Goal: Transaction & Acquisition: Purchase product/service

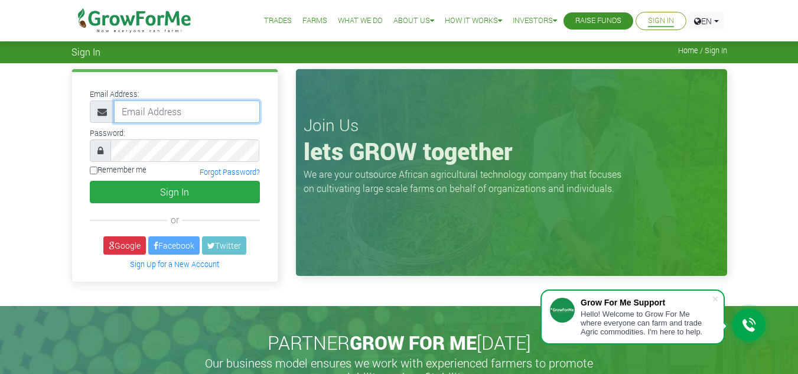
click at [146, 110] on input "email" at bounding box center [187, 111] width 146 height 22
type input "233548005284"
click at [92, 174] on input "Remember me" at bounding box center [94, 170] width 8 height 8
checkbox input "true"
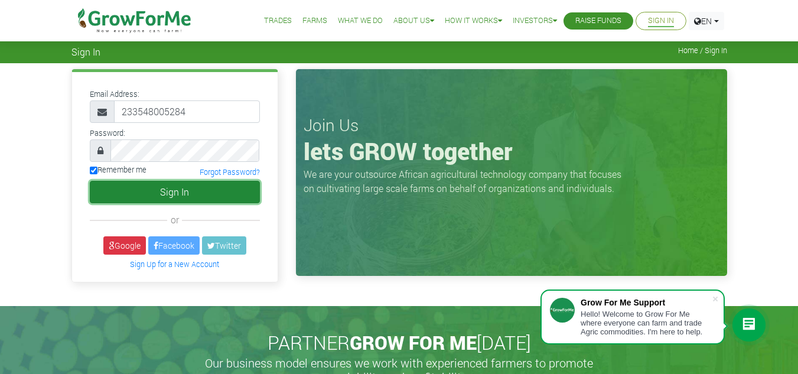
click at [164, 195] on button "Sign In" at bounding box center [175, 192] width 170 height 22
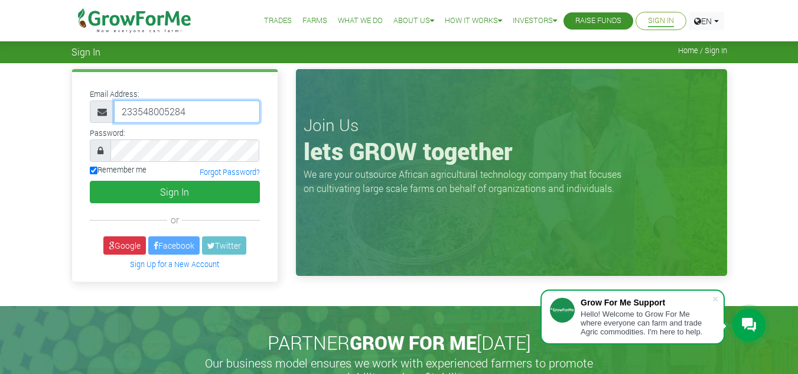
click at [192, 112] on input "233548005284" at bounding box center [187, 111] width 146 height 22
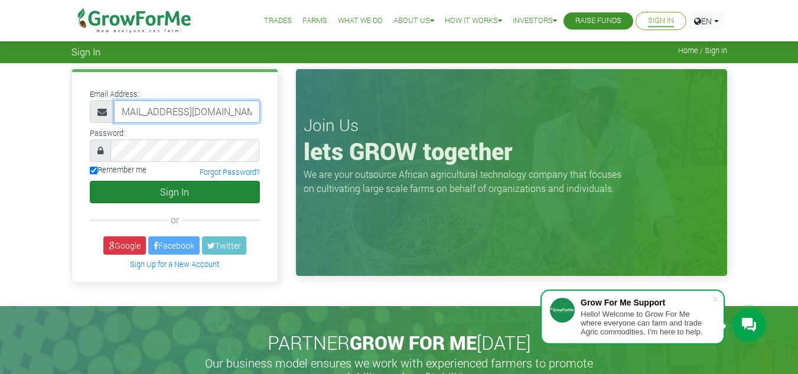
type input "233548005284@growforme.com"
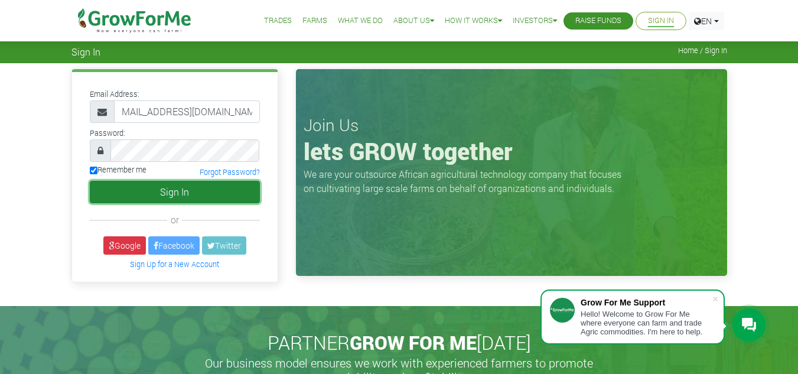
scroll to position [0, 0]
click at [195, 195] on button "Sign In" at bounding box center [175, 192] width 170 height 22
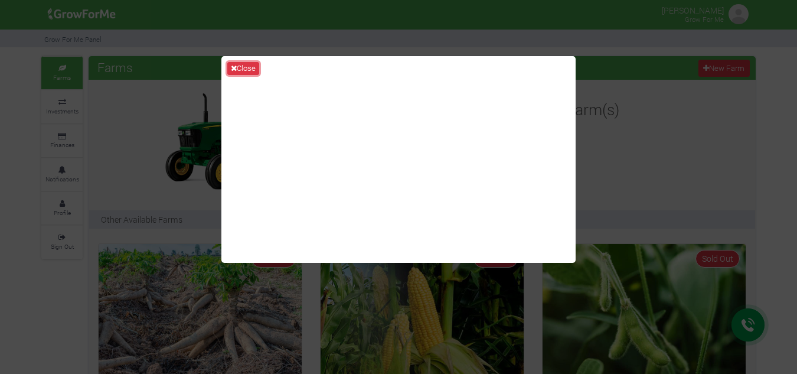
click at [241, 66] on button "Close" at bounding box center [243, 68] width 32 height 13
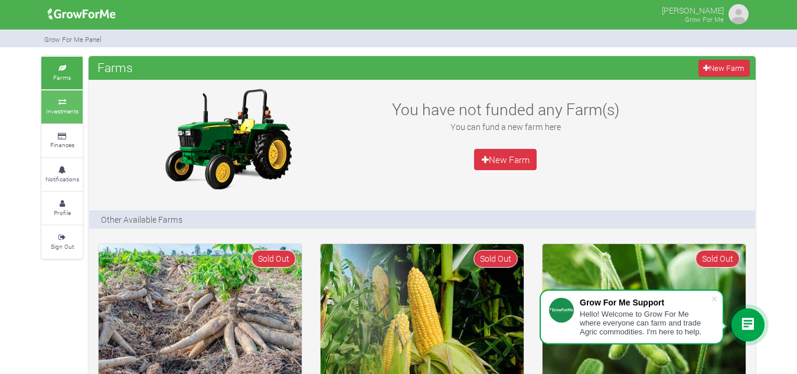
click at [58, 105] on icon at bounding box center [61, 102] width 35 height 6
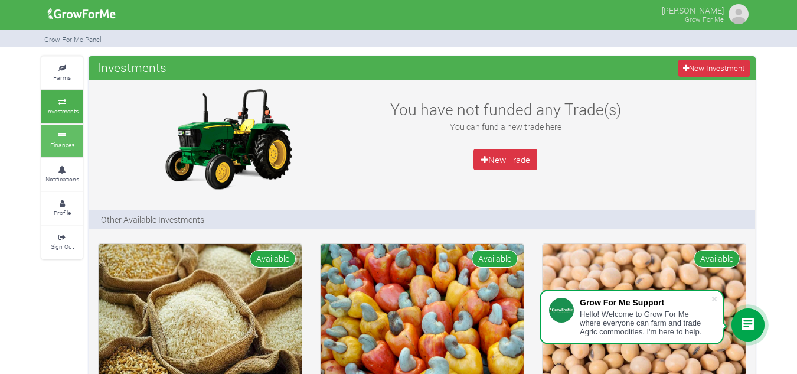
click at [62, 143] on small "Finances" at bounding box center [62, 145] width 24 height 8
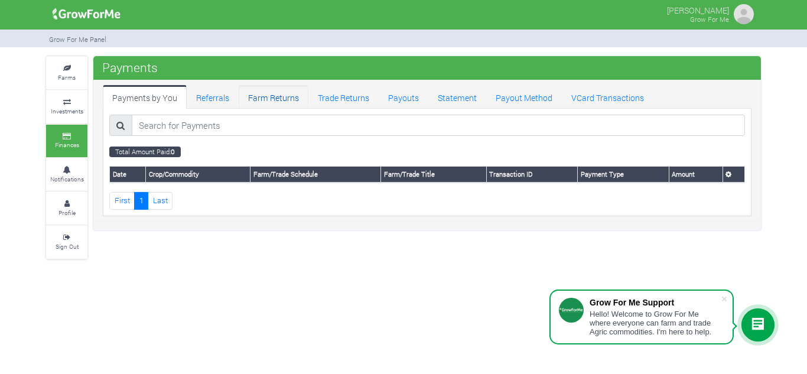
click at [275, 100] on link "Farm Returns" at bounding box center [274, 97] width 70 height 24
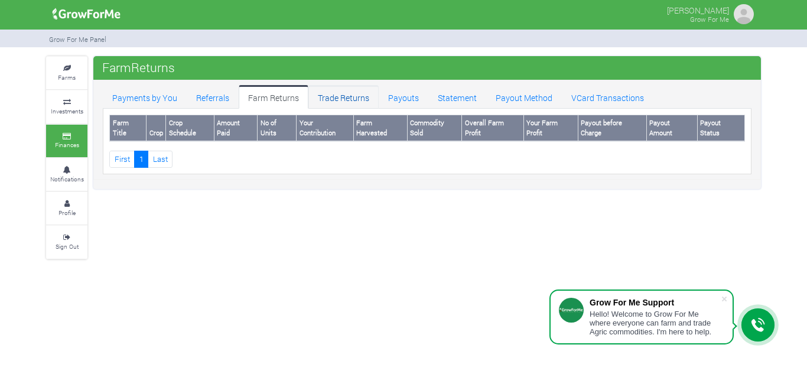
click at [348, 103] on link "Trade Returns" at bounding box center [343, 97] width 70 height 24
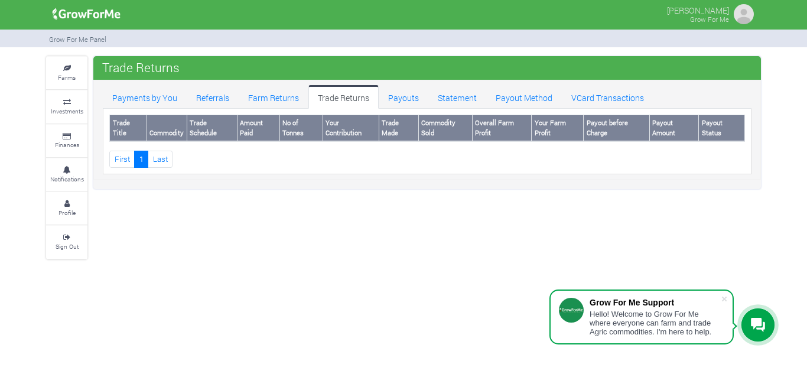
click at [342, 155] on ul "First 1 Last" at bounding box center [426, 159] width 635 height 17
click at [409, 103] on link "Payouts" at bounding box center [403, 97] width 50 height 24
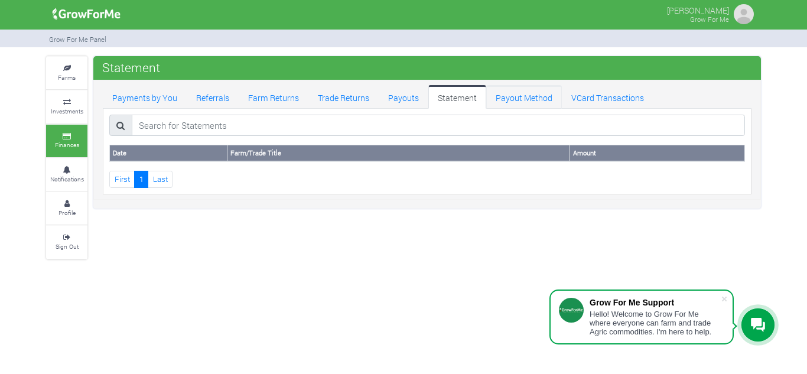
click at [525, 99] on link "Payout Method" at bounding box center [524, 97] width 76 height 24
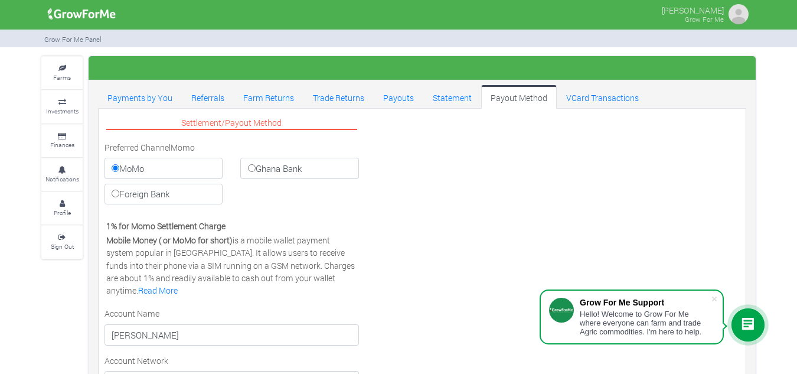
click at [177, 171] on label "MoMo" at bounding box center [164, 168] width 118 height 21
click at [119, 171] on input "MoMo" at bounding box center [116, 168] width 8 height 8
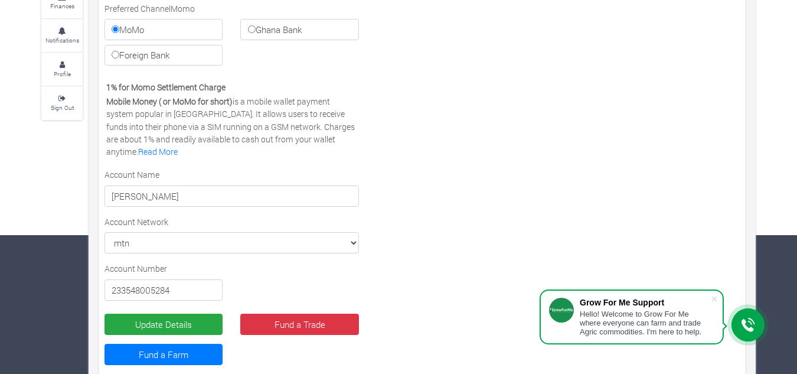
scroll to position [164, 0]
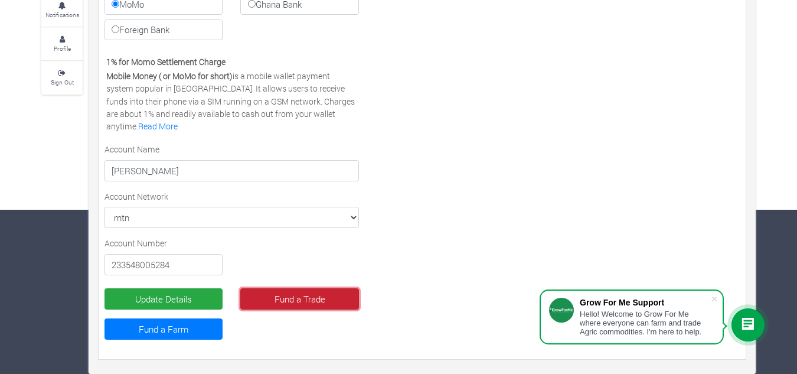
click at [286, 298] on link "Fund a Trade" at bounding box center [299, 298] width 118 height 21
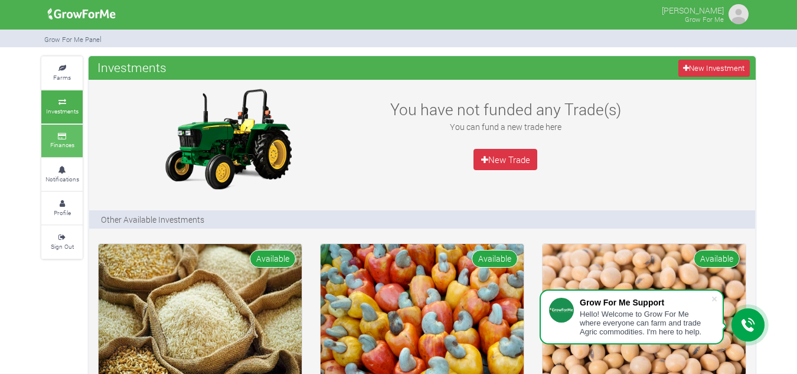
click at [74, 146] on small "Finances" at bounding box center [62, 145] width 24 height 8
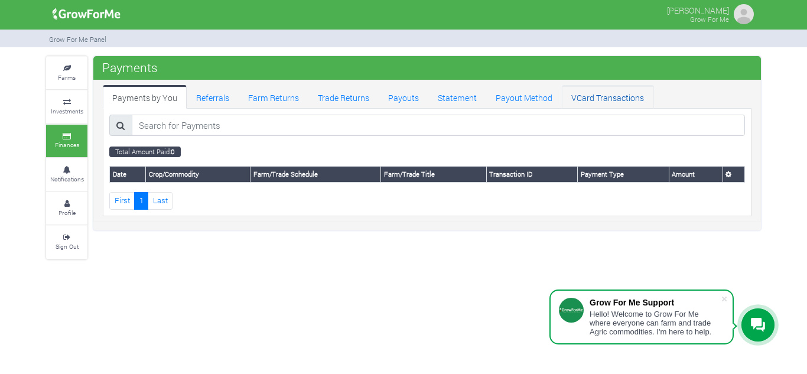
click at [590, 103] on link "VCard Transactions" at bounding box center [607, 97] width 92 height 24
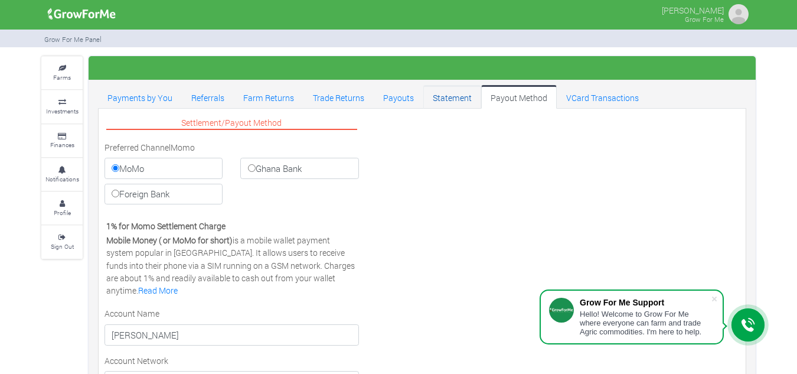
click at [456, 104] on link "Statement" at bounding box center [452, 97] width 58 height 24
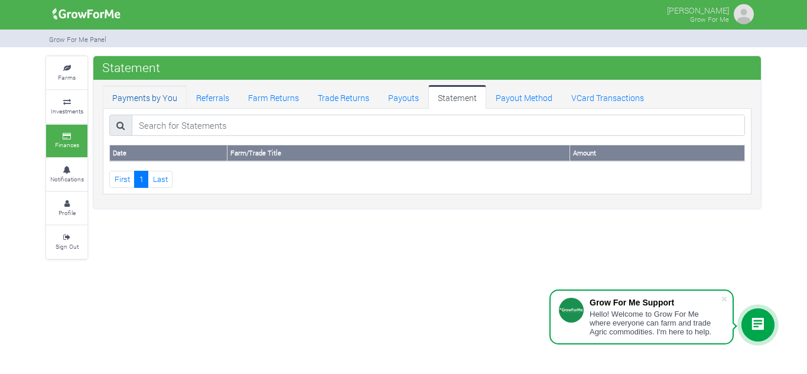
click at [143, 102] on link "Payments by You" at bounding box center [145, 97] width 84 height 24
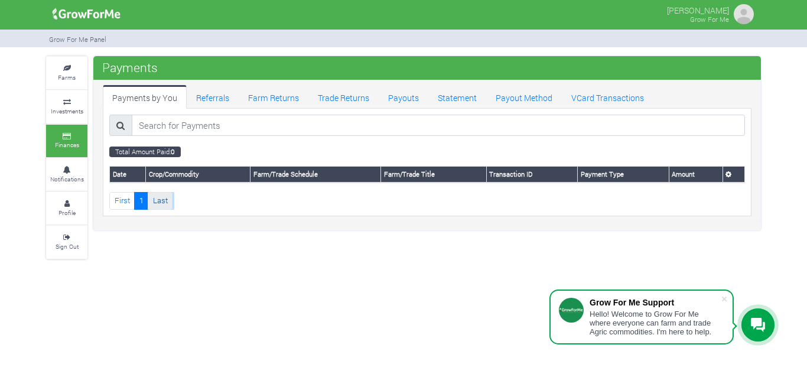
click at [156, 202] on link "Last" at bounding box center [160, 200] width 25 height 17
click at [68, 181] on small "Notifications" at bounding box center [67, 179] width 34 height 8
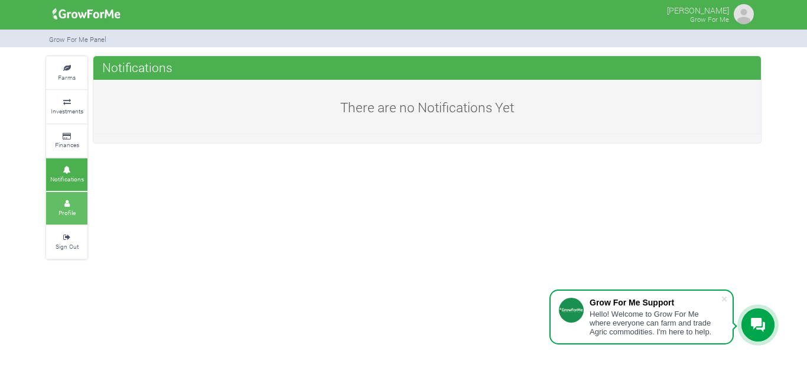
click at [70, 208] on small "Profile" at bounding box center [66, 212] width 17 height 8
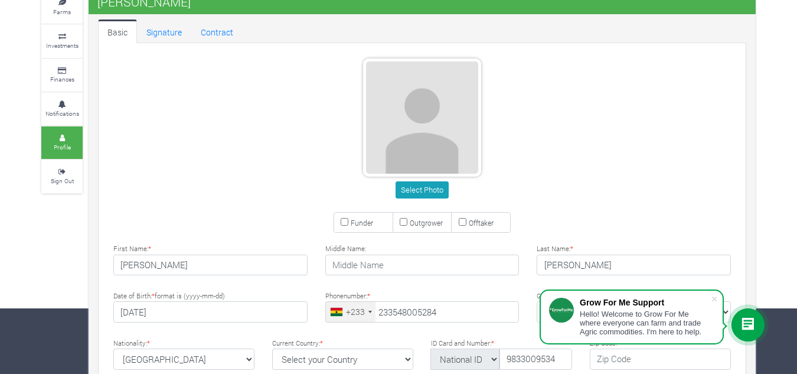
scroll to position [55, 0]
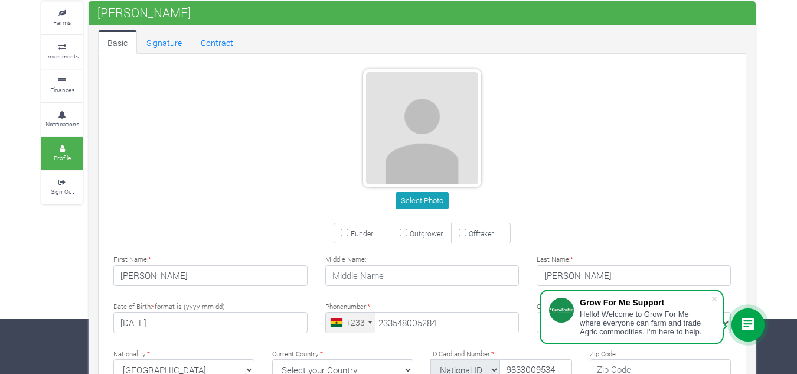
type input "54 800 5284"
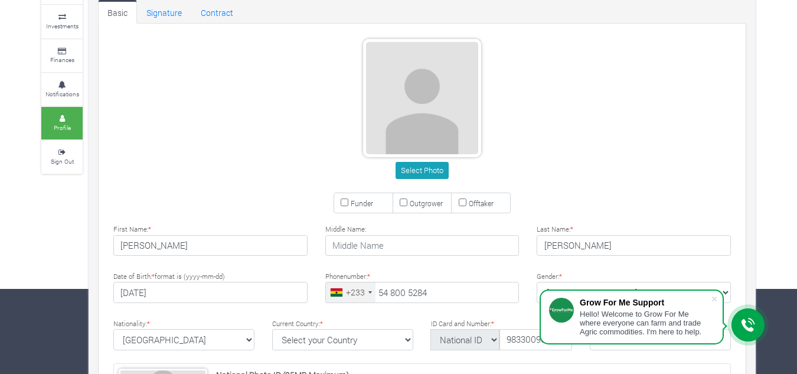
scroll to position [114, 0]
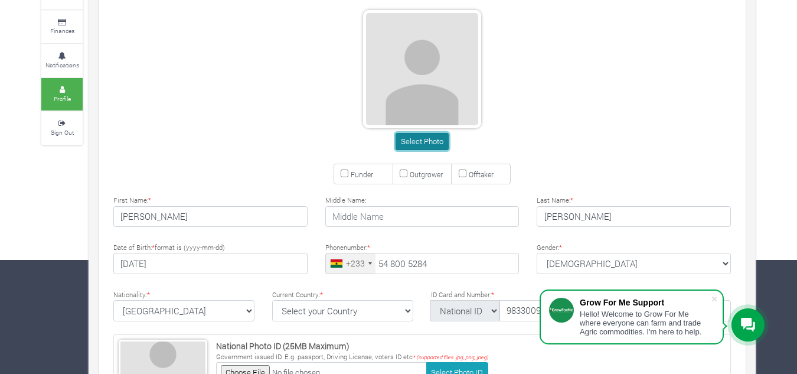
click at [421, 136] on button "Select Photo" at bounding box center [422, 141] width 53 height 17
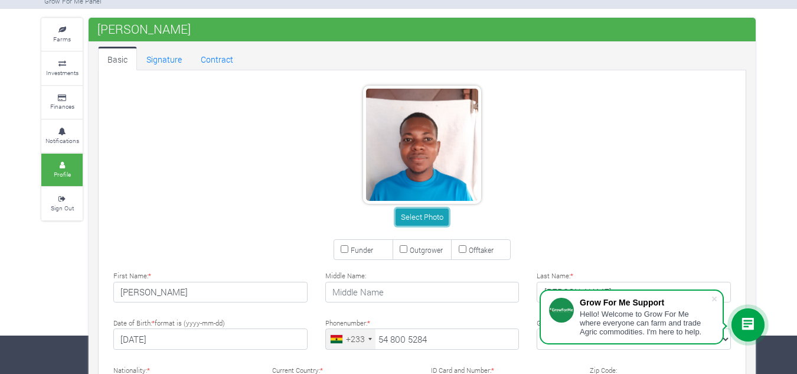
scroll to position [59, 0]
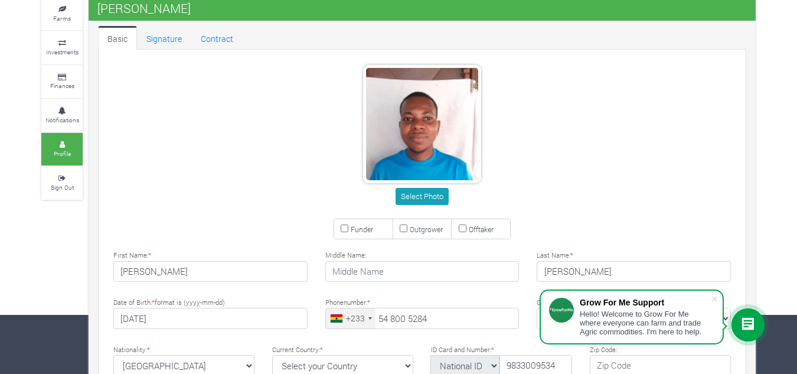
click at [345, 230] on input "Funder" at bounding box center [345, 228] width 8 height 8
checkbox input "true"
click at [407, 229] on label "Outgrower" at bounding box center [423, 228] width 60 height 21
click at [407, 229] on input "Outgrower" at bounding box center [404, 228] width 8 height 8
checkbox input "true"
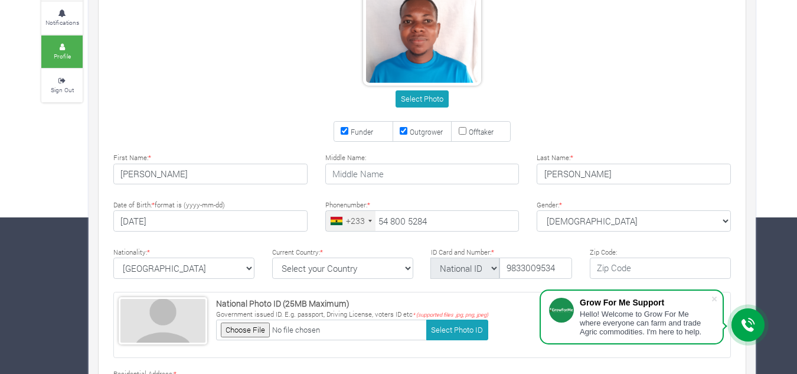
scroll to position [177, 0]
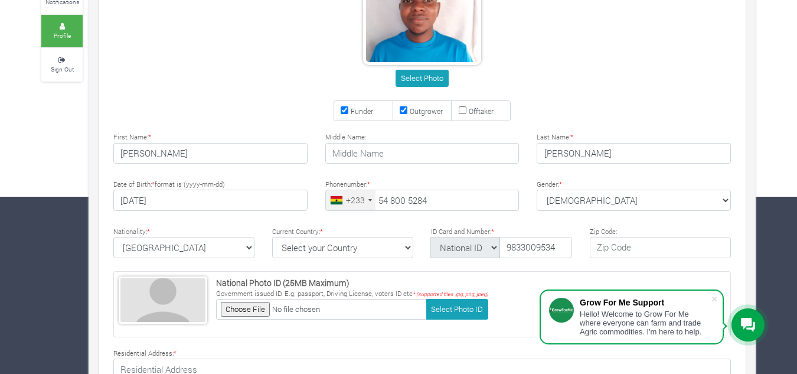
click at [462, 110] on input "Offtaker" at bounding box center [463, 110] width 8 height 8
checkbox input "true"
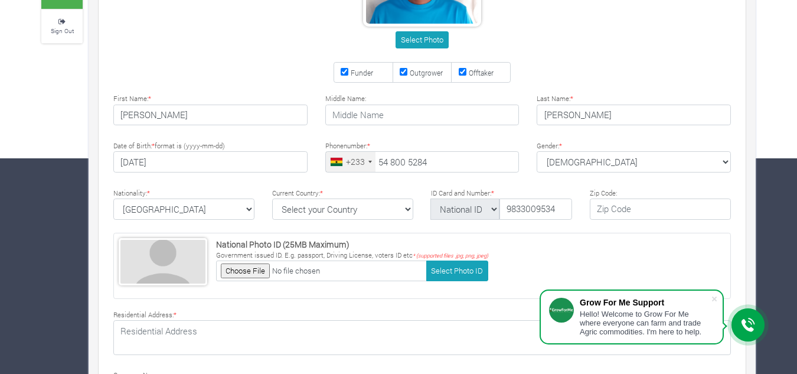
scroll to position [236, 0]
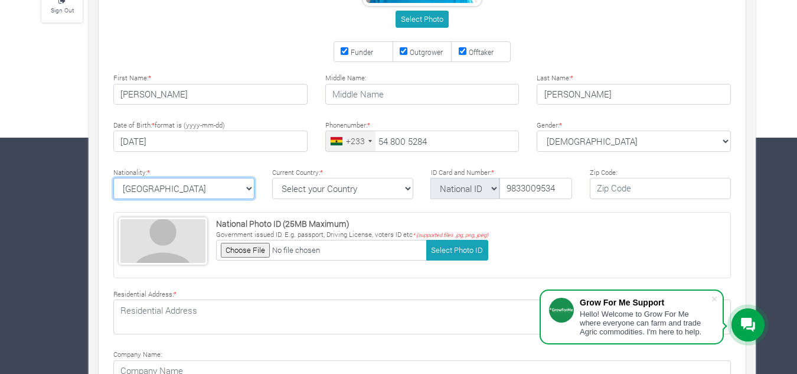
click at [215, 195] on select "Ghana Afghanistan Albania Algeria American Samoa Andorra Angola Anguilla Antigu…" at bounding box center [183, 188] width 141 height 21
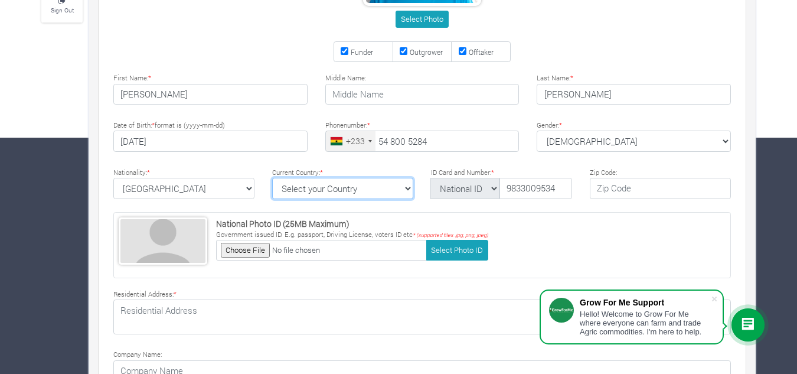
click at [378, 190] on select "Select your Country Afghanistan Albania Algeria American Samoa Andorra Angola A…" at bounding box center [342, 188] width 141 height 21
select select "Ghana"
click at [272, 178] on select "Select your Country Afghanistan Albania Algeria American Samoa Andorra Angola A…" at bounding box center [342, 188] width 141 height 21
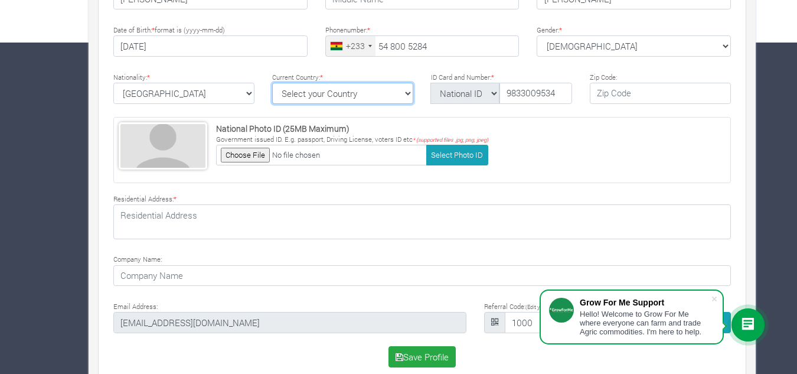
scroll to position [350, 0]
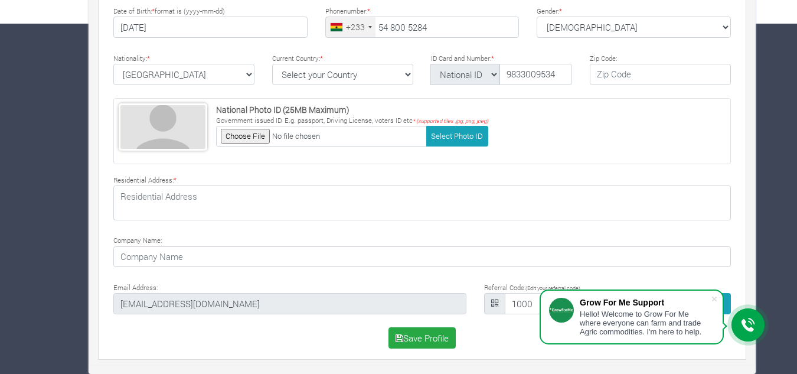
drag, startPoint x: 563, startPoint y: 293, endPoint x: 564, endPoint y: 335, distance: 41.9
click at [564, 335] on div "Grow For Me Support Hello! Welcome to Grow For Me where everyone can farm and t…" at bounding box center [632, 316] width 184 height 55
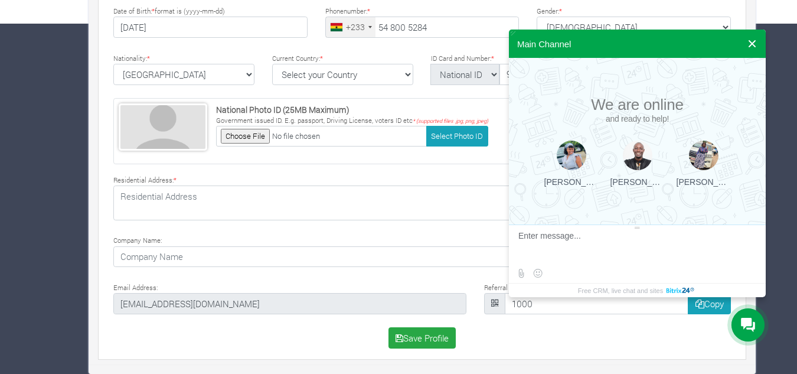
click at [749, 42] on button at bounding box center [752, 44] width 21 height 28
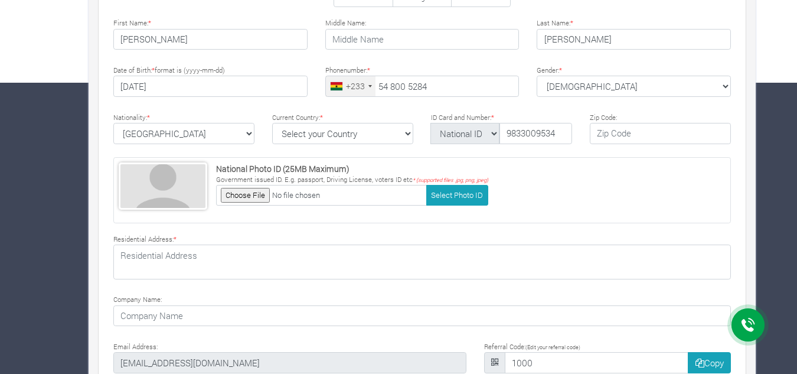
scroll to position [173, 0]
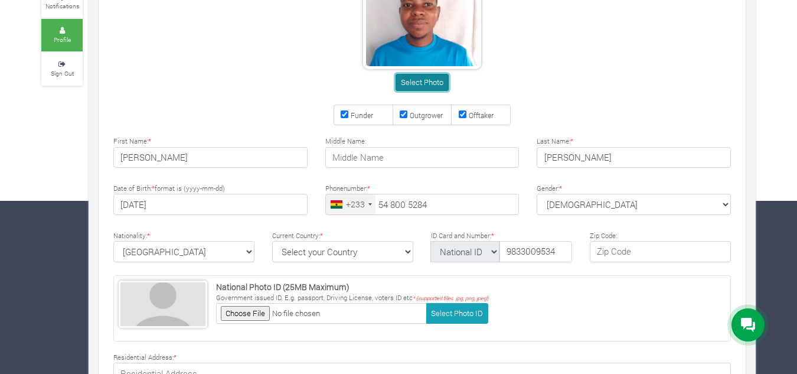
click at [419, 77] on button "Select Photo" at bounding box center [422, 82] width 53 height 17
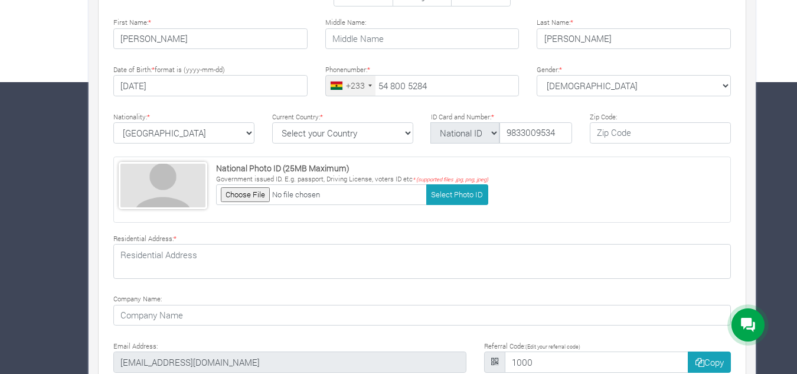
scroll to position [236, 0]
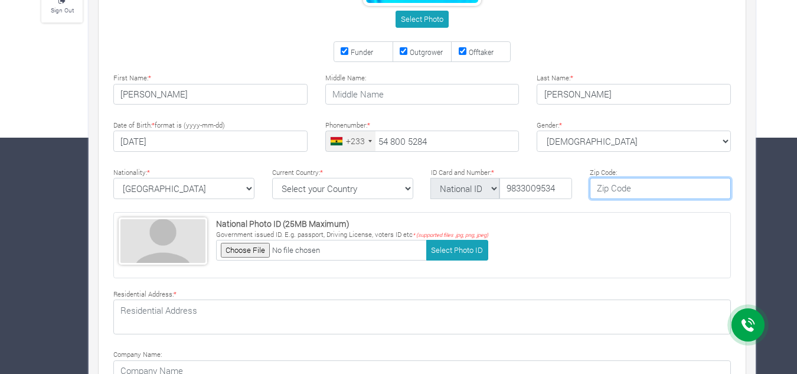
click at [641, 194] on input "text" at bounding box center [660, 188] width 141 height 21
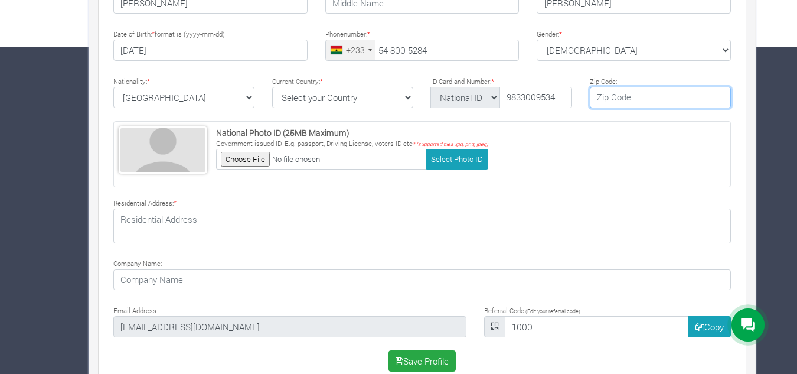
scroll to position [350, 0]
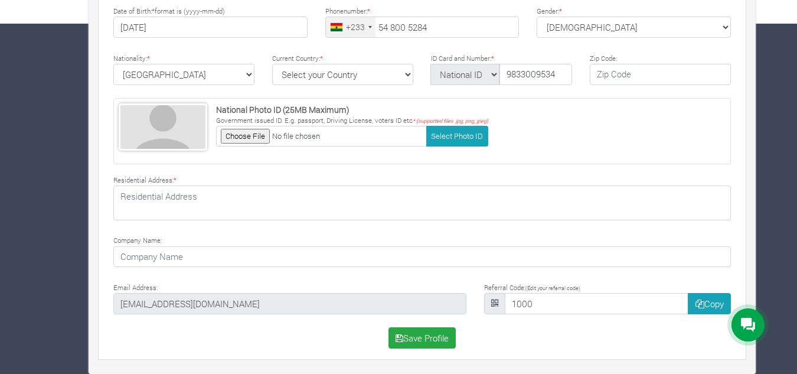
click at [571, 232] on div "Select Photo Funder Outgrower Offtaker * * *" at bounding box center [422, 58] width 653 height 589
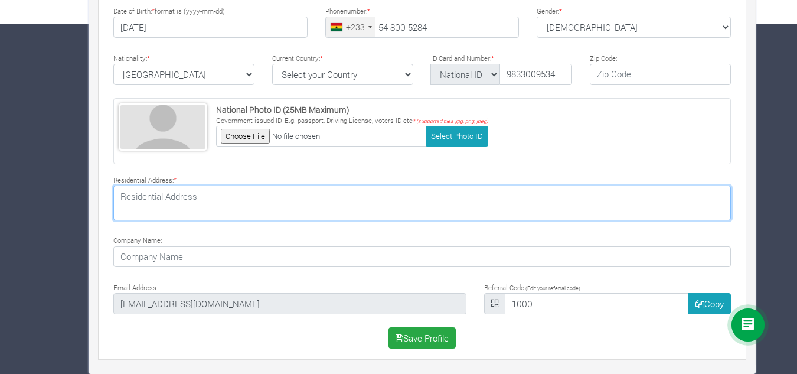
click at [264, 204] on textarea at bounding box center [422, 202] width 618 height 34
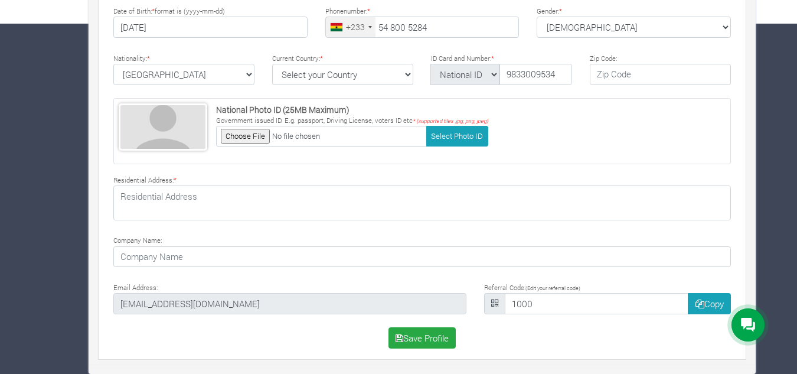
click at [501, 171] on div "Select Photo Funder Outgrower Offtaker * * *" at bounding box center [422, 58] width 653 height 589
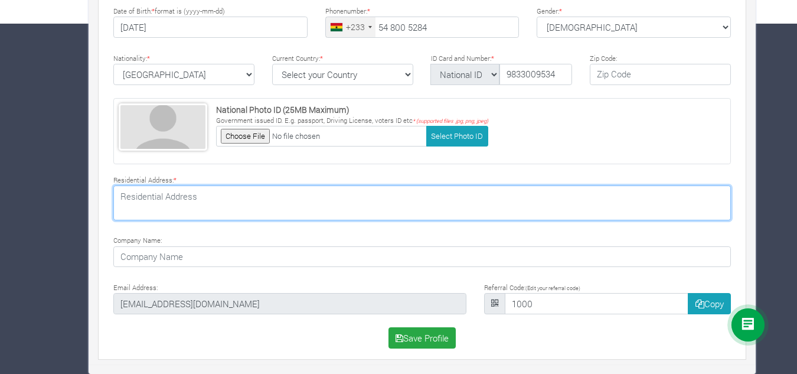
click at [220, 200] on textarea at bounding box center [422, 202] width 618 height 34
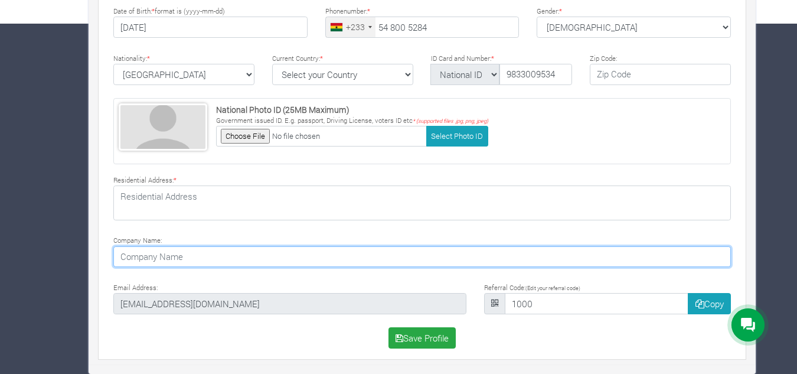
click at [180, 247] on input at bounding box center [422, 256] width 618 height 21
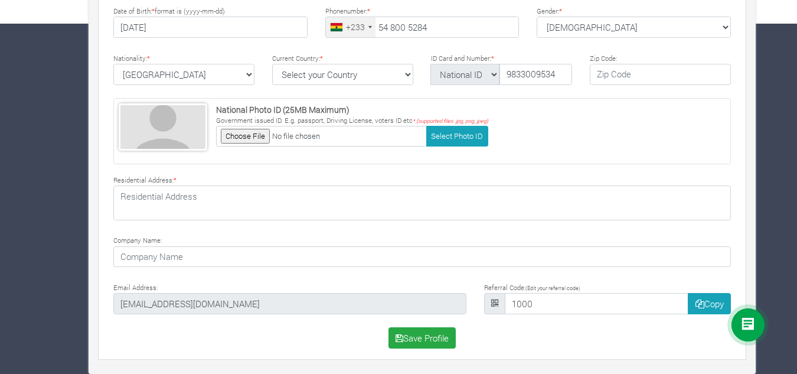
click at [217, 234] on div "Company Name:" at bounding box center [422, 250] width 635 height 34
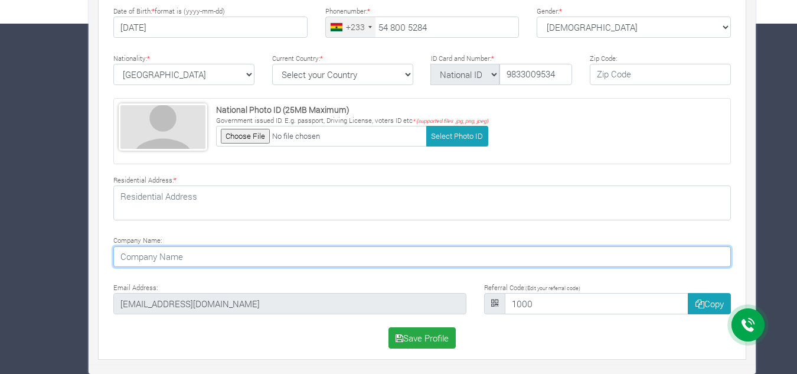
click at [217, 259] on input at bounding box center [422, 256] width 618 height 21
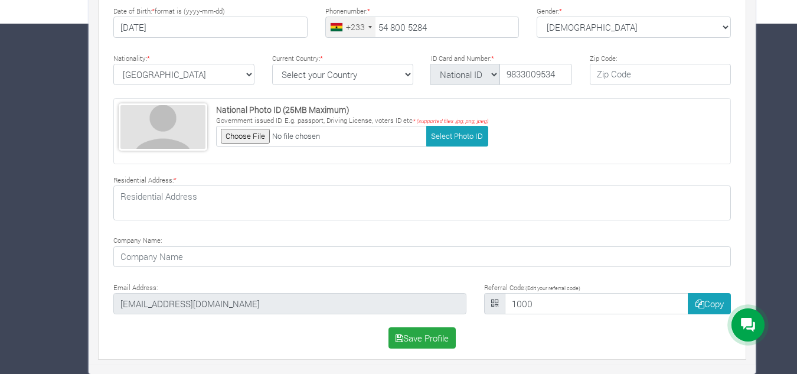
click at [174, 227] on div "Select Photo Funder Outgrower Offtaker * * *" at bounding box center [422, 58] width 653 height 589
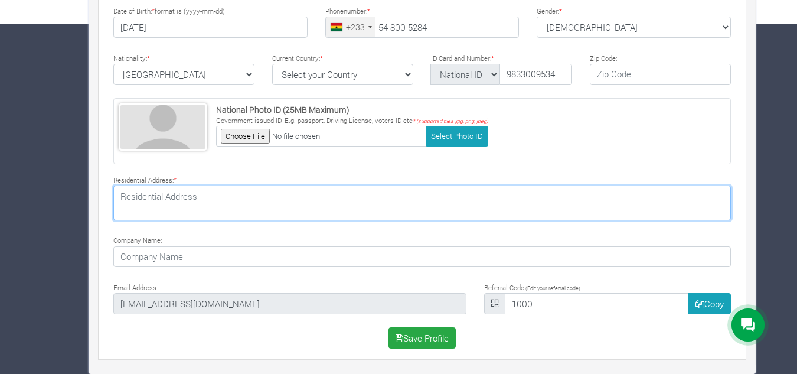
click at [186, 202] on textarea at bounding box center [422, 202] width 618 height 34
click at [168, 213] on textarea at bounding box center [422, 202] width 618 height 34
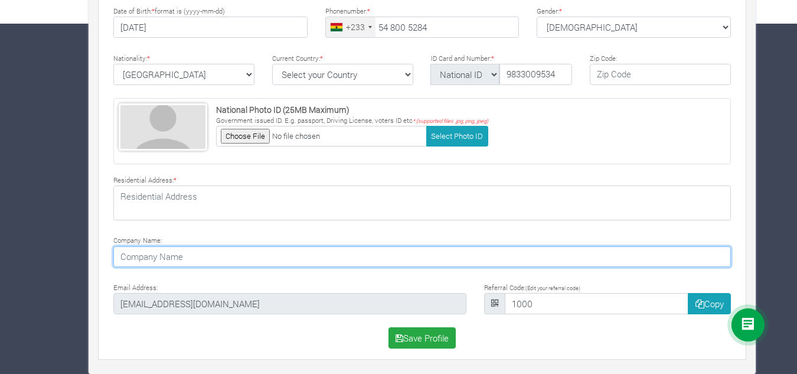
click at [191, 261] on input at bounding box center [422, 256] width 618 height 21
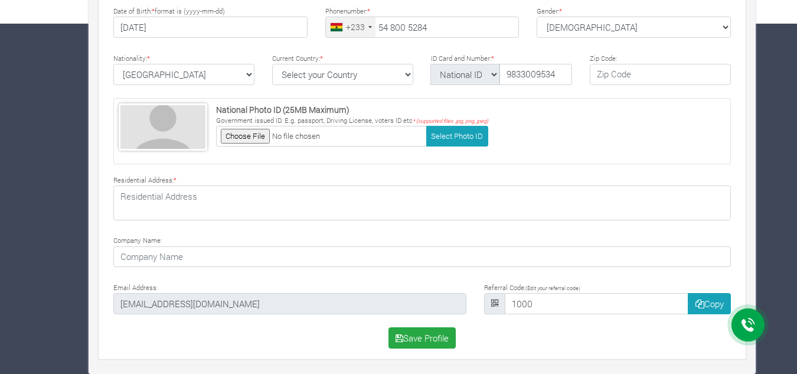
click at [188, 231] on div "Select Photo Funder Outgrower Offtaker * * *" at bounding box center [422, 58] width 653 height 589
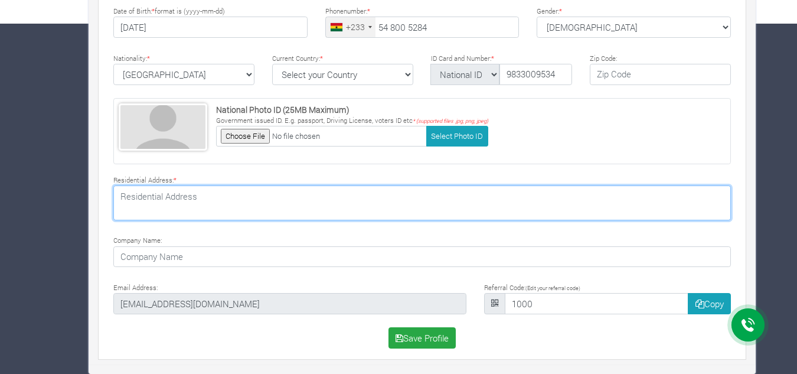
click at [196, 208] on textarea at bounding box center [422, 202] width 618 height 34
click at [187, 208] on textarea at bounding box center [422, 202] width 618 height 34
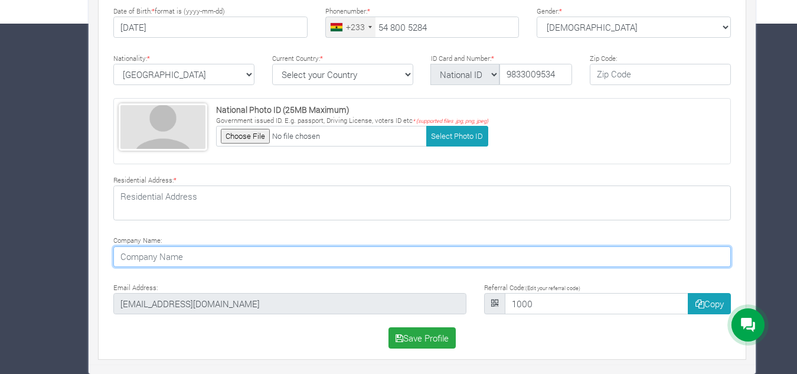
click at [193, 256] on input at bounding box center [422, 256] width 618 height 21
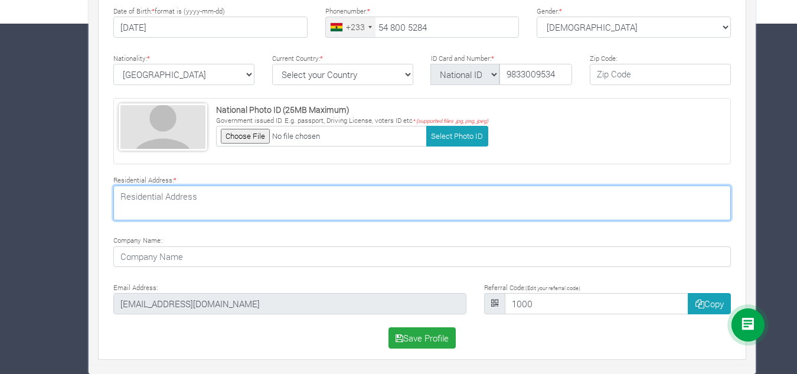
click at [202, 201] on textarea at bounding box center [422, 202] width 618 height 34
click at [191, 212] on textarea at bounding box center [422, 202] width 618 height 34
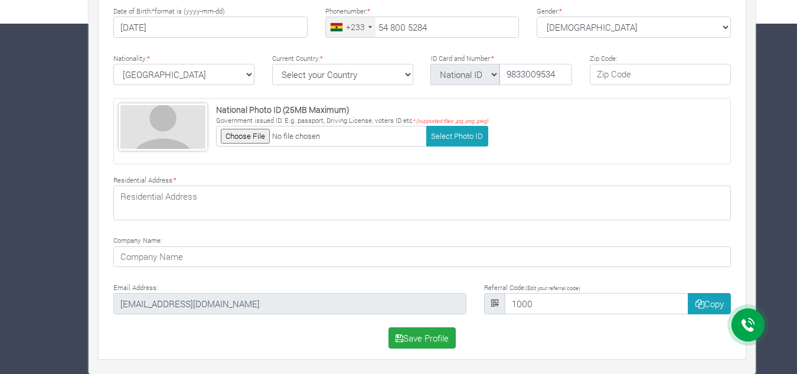
click at [190, 236] on div "Company Name:" at bounding box center [422, 250] width 635 height 34
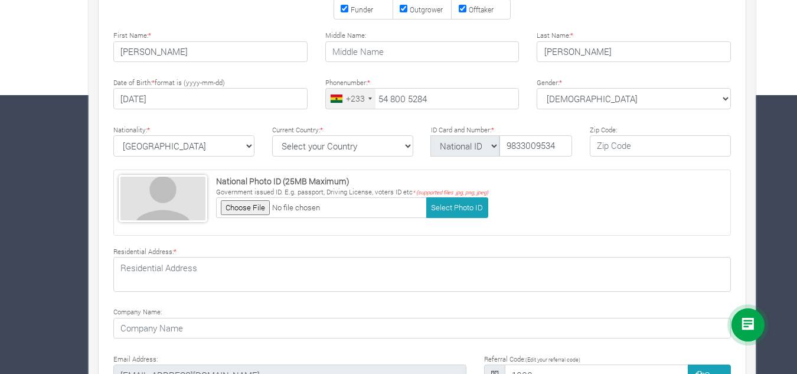
scroll to position [291, 0]
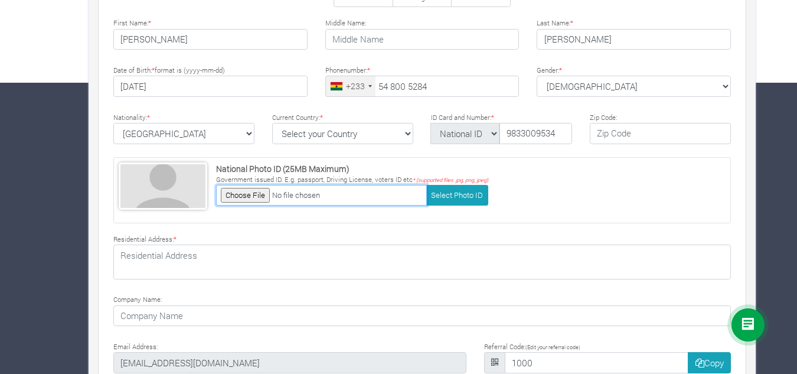
click at [244, 198] on input "file" at bounding box center [321, 195] width 211 height 21
type input "C:\fakepath\f500f19f-8511-4a75-8062-59e7b1bcda7f.jpeg"
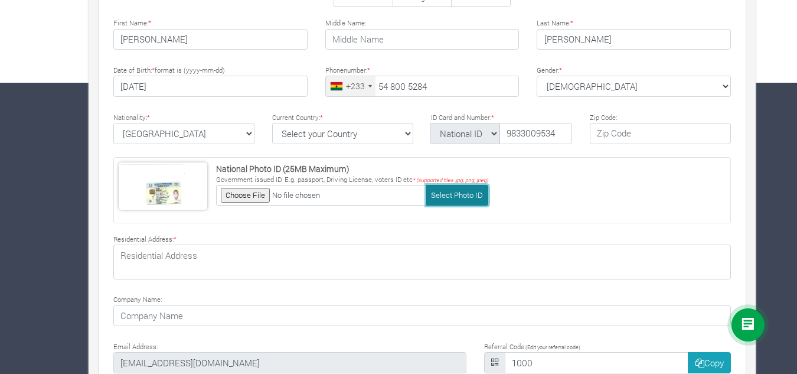
click at [455, 196] on button "Select Photo ID" at bounding box center [457, 195] width 62 height 21
click at [440, 196] on button "Select Photo ID" at bounding box center [457, 195] width 62 height 21
type input "C:\fakepath\f500f19f-8511-4a75-8062-59e7b1bcda7f.jpeg"
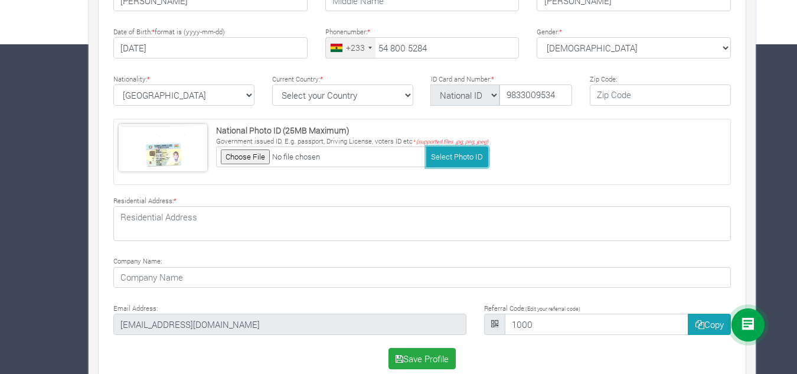
scroll to position [350, 0]
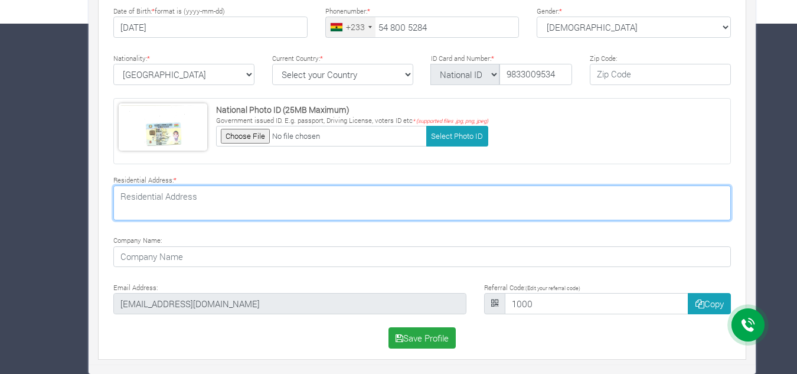
click at [196, 204] on textarea at bounding box center [422, 202] width 618 height 34
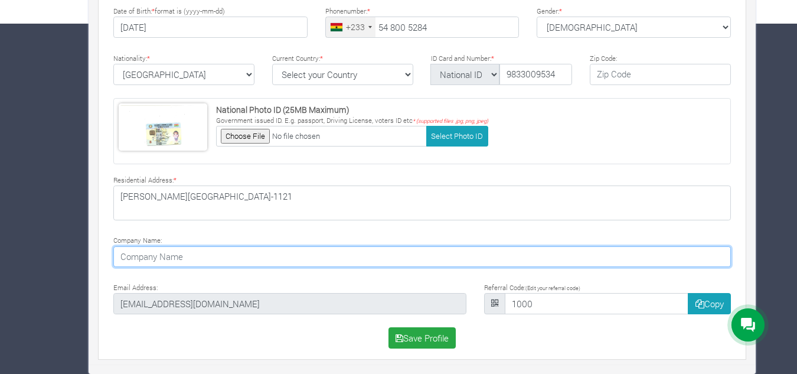
click at [251, 263] on input at bounding box center [422, 256] width 618 height 21
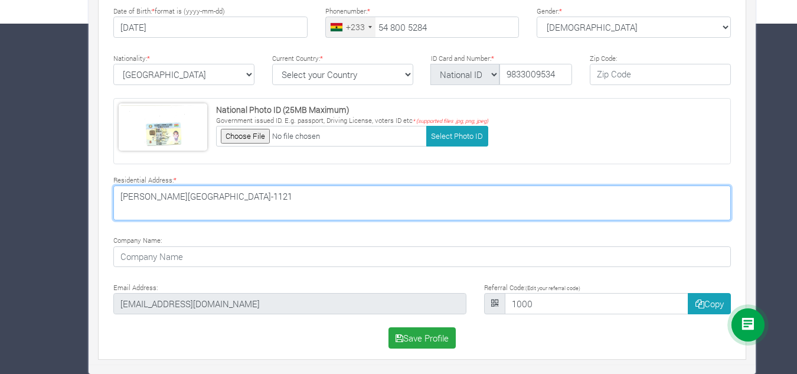
click at [282, 198] on textarea "Mandela Market Road, CO-0011-1121" at bounding box center [422, 202] width 618 height 34
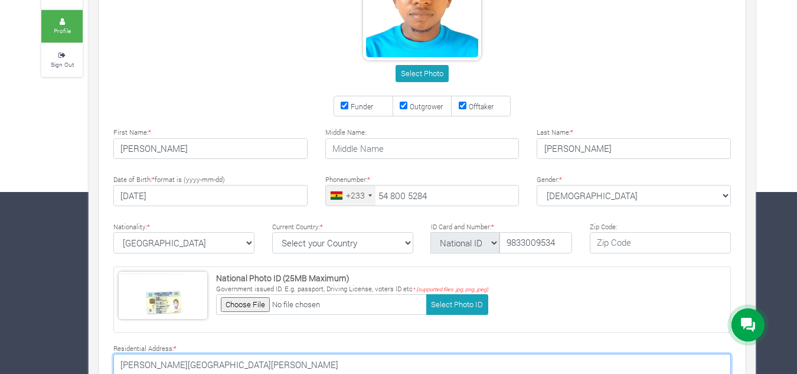
scroll to position [173, 0]
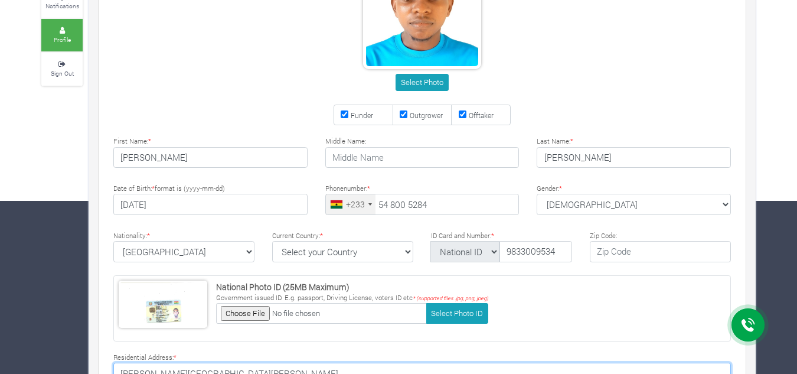
type textarea "Mandela Market Road, CO-0011-1121, Agona Swedru"
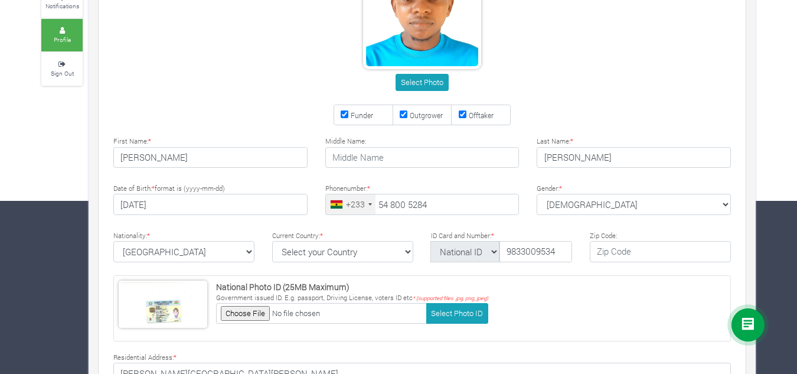
click at [401, 116] on input "Outgrower" at bounding box center [404, 114] width 8 height 8
checkbox input "false"
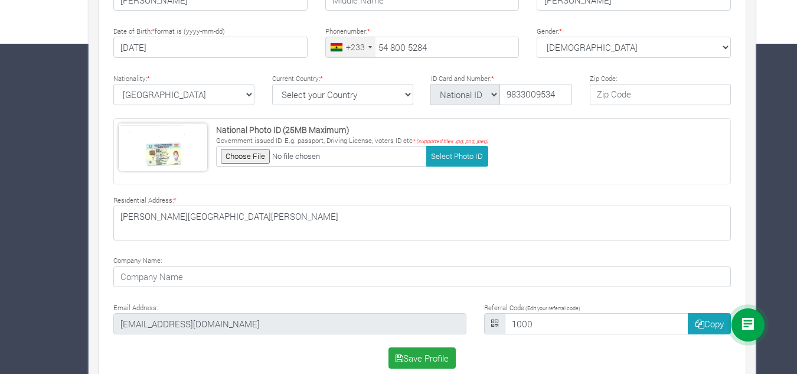
scroll to position [350, 0]
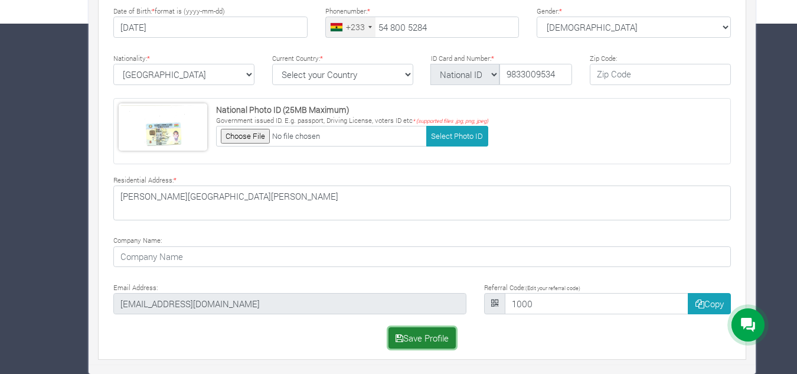
click at [408, 335] on button "Save Profile" at bounding box center [422, 337] width 68 height 21
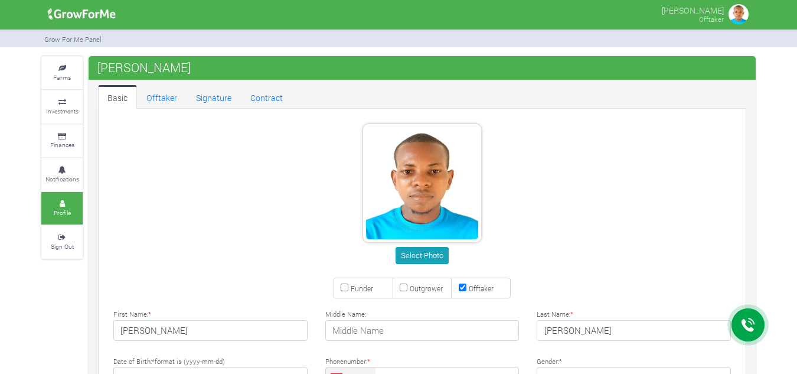
type input "54 800 5284"
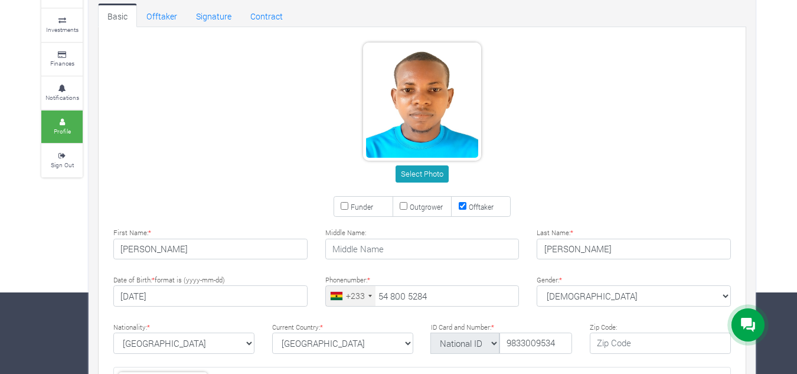
scroll to position [55, 0]
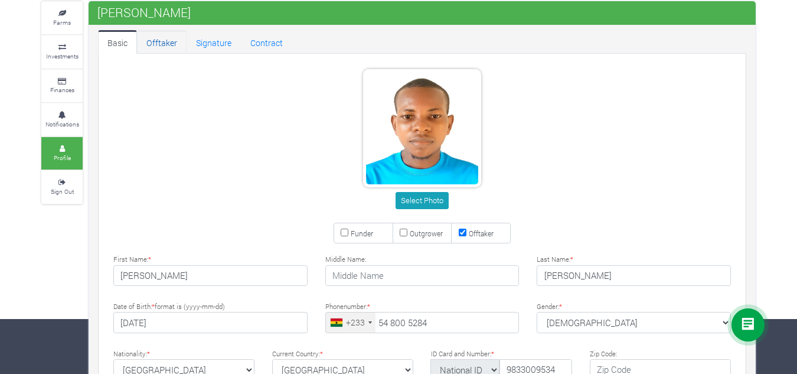
click at [163, 43] on link "Offtaker" at bounding box center [162, 42] width 50 height 24
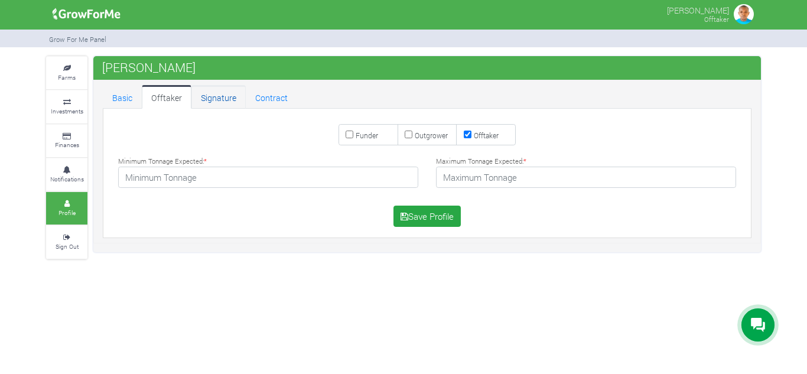
click at [210, 100] on link "Signature" at bounding box center [218, 97] width 54 height 24
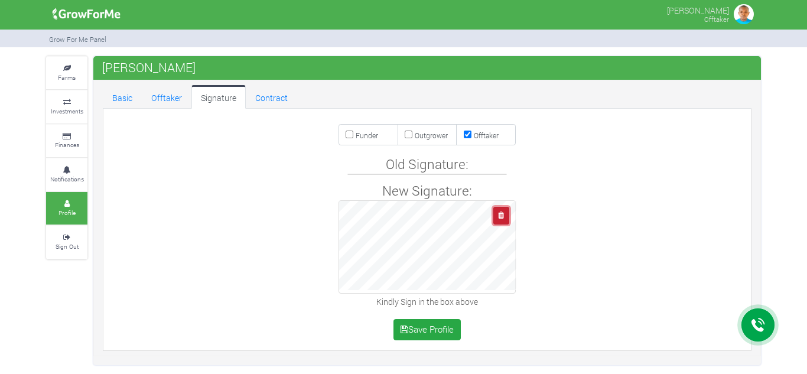
click at [500, 218] on icon "button" at bounding box center [501, 215] width 6 height 8
click at [502, 216] on icon "button" at bounding box center [501, 215] width 6 height 8
click at [423, 328] on button "Save Profile" at bounding box center [427, 329] width 68 height 21
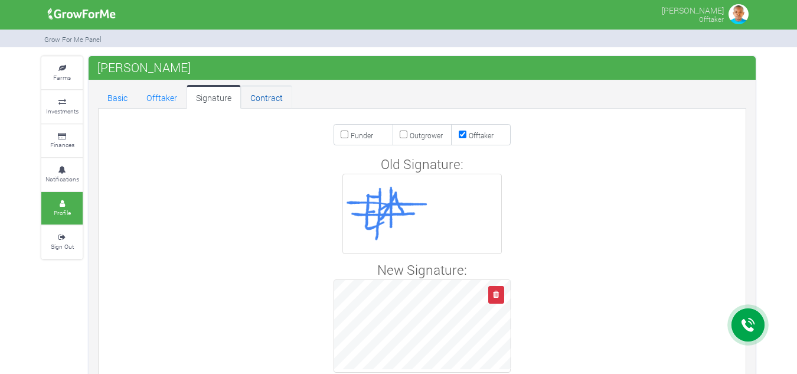
click at [259, 99] on link "Contract" at bounding box center [266, 97] width 51 height 24
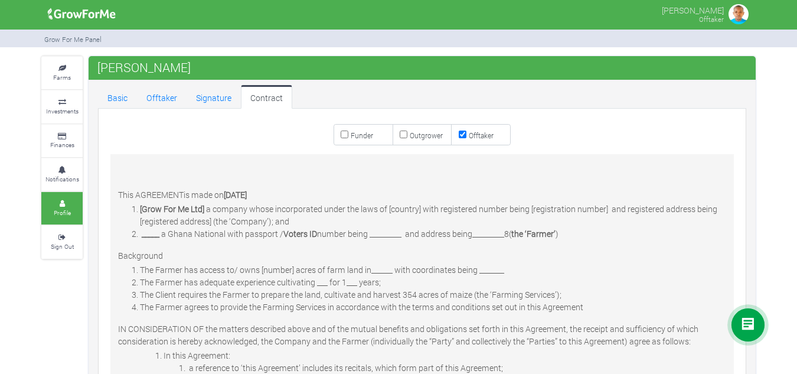
scroll to position [649, 0]
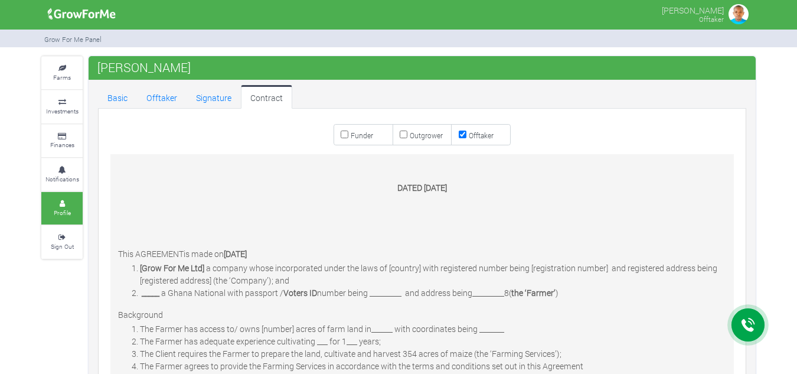
click at [384, 290] on span "number being _________ and address being" at bounding box center [394, 292] width 155 height 11
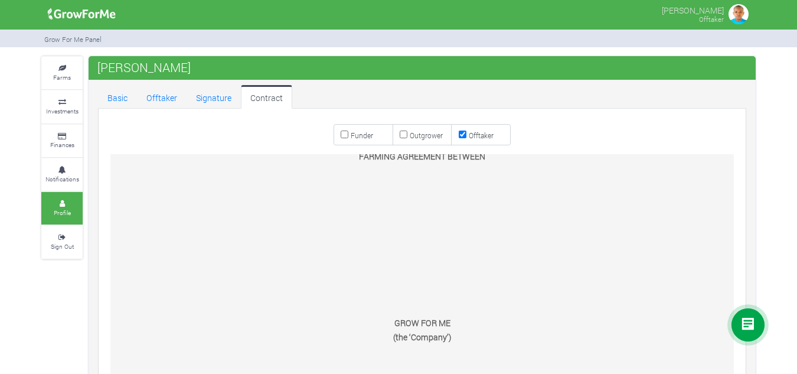
scroll to position [0, 0]
click at [120, 100] on link "Basic" at bounding box center [117, 97] width 39 height 24
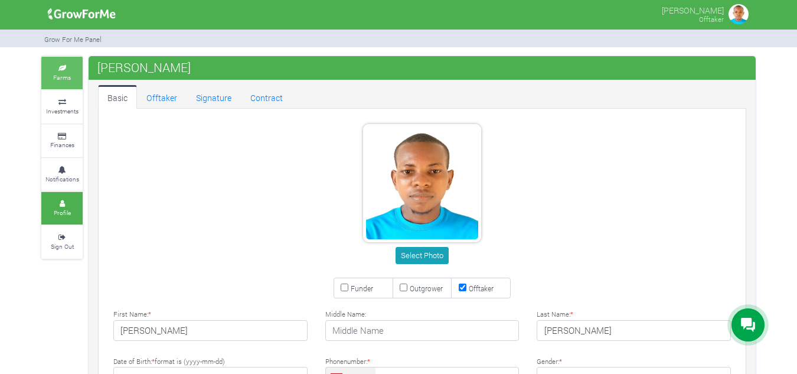
click at [64, 80] on small "Farms" at bounding box center [62, 77] width 18 height 8
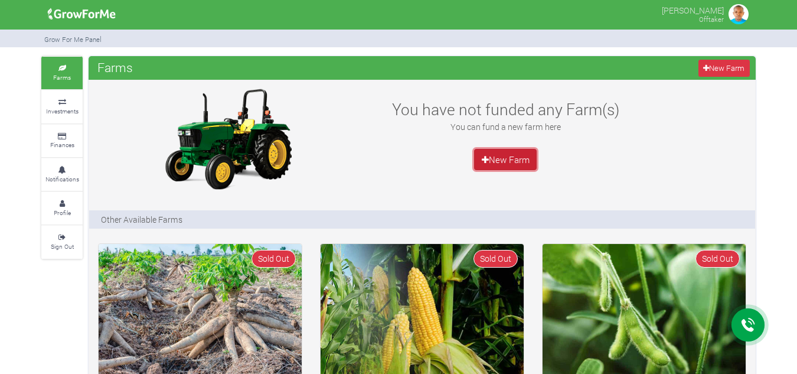
click at [499, 163] on link "New Farm" at bounding box center [505, 159] width 63 height 21
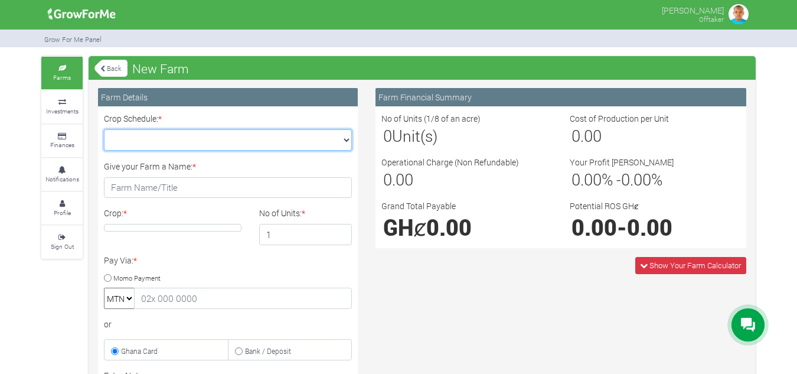
click at [219, 139] on select "Crop Schedule: *" at bounding box center [228, 139] width 248 height 21
click at [224, 138] on select "Crop Schedule: *" at bounding box center [228, 139] width 248 height 21
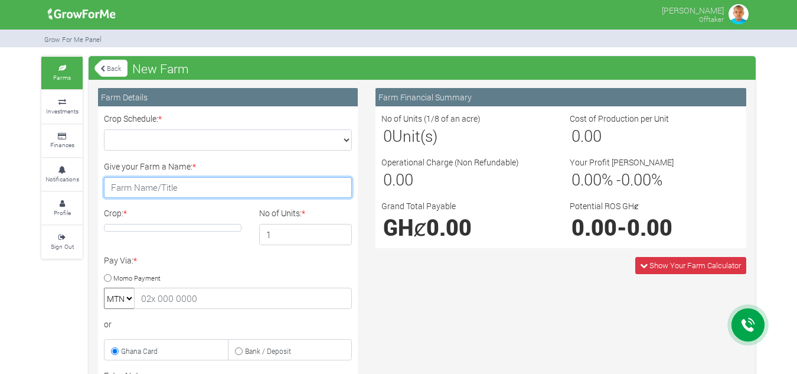
click at [217, 191] on input "Give your Farm a Name: *" at bounding box center [228, 187] width 248 height 21
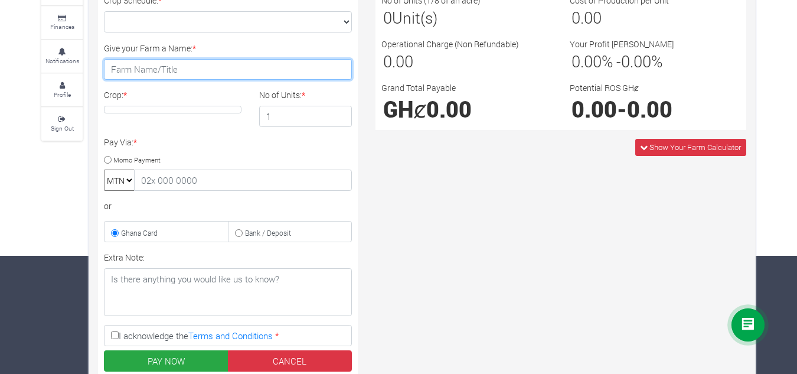
scroll to position [177, 0]
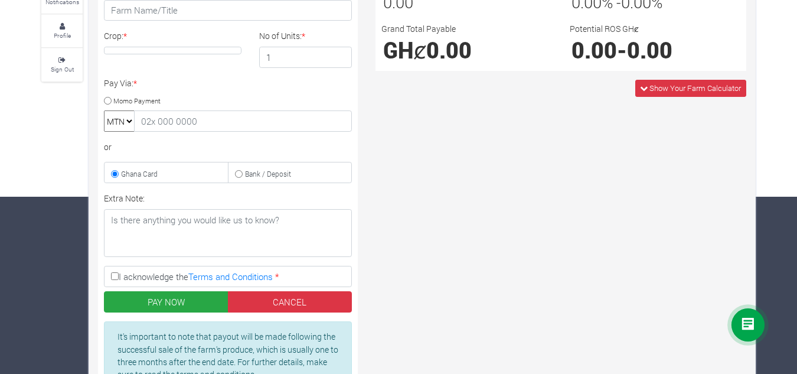
click at [108, 98] on input "Momo Payment" at bounding box center [108, 101] width 8 height 8
radio input "true"
click at [689, 92] on span "Show Your Farm Calculator" at bounding box center [695, 88] width 92 height 11
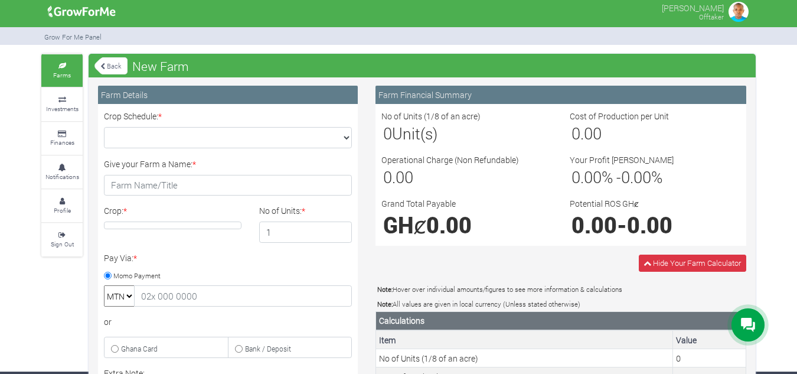
scroll to position [0, 0]
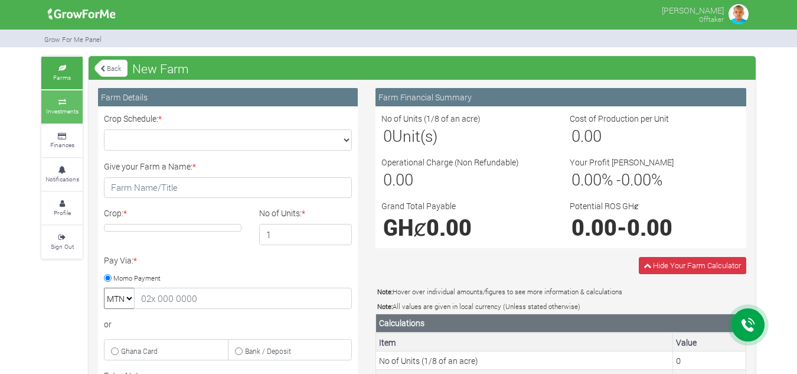
click at [68, 105] on link "Investments" at bounding box center [61, 106] width 41 height 32
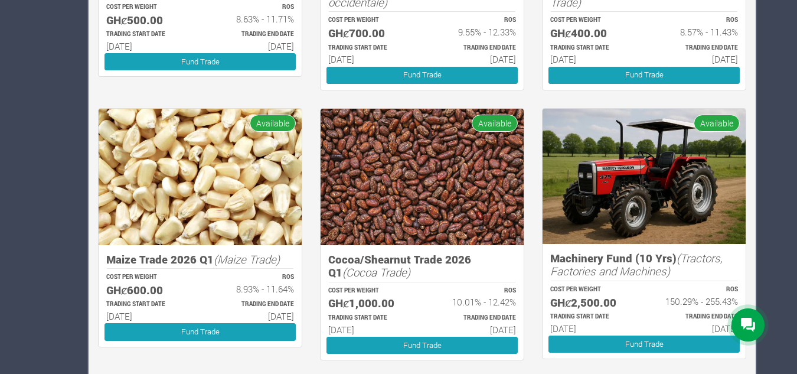
scroll to position [423, 0]
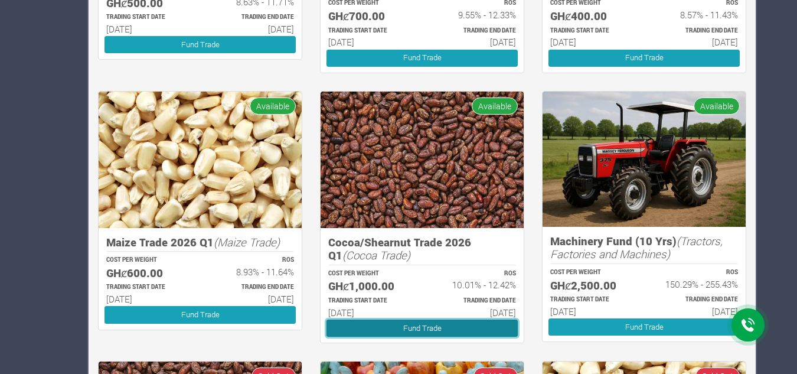
click at [423, 323] on link "Fund Trade" at bounding box center [422, 327] width 191 height 17
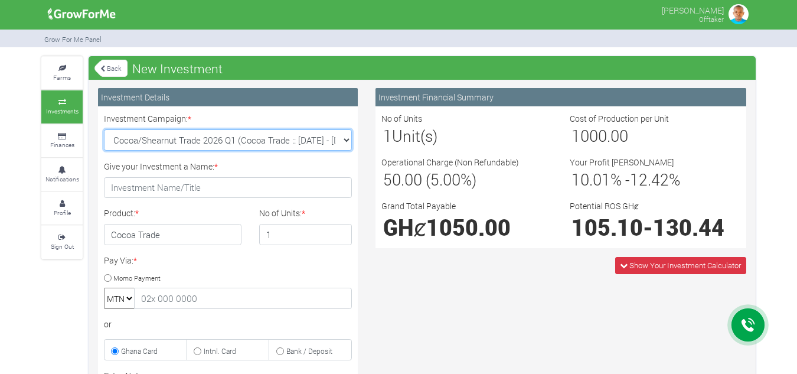
click at [349, 140] on select "Cocoa/Shearnut Trade 2026 Q1 (Cocoa Trade :: [DATE] - [DATE]) Maize Trade 2026 …" at bounding box center [228, 139] width 248 height 21
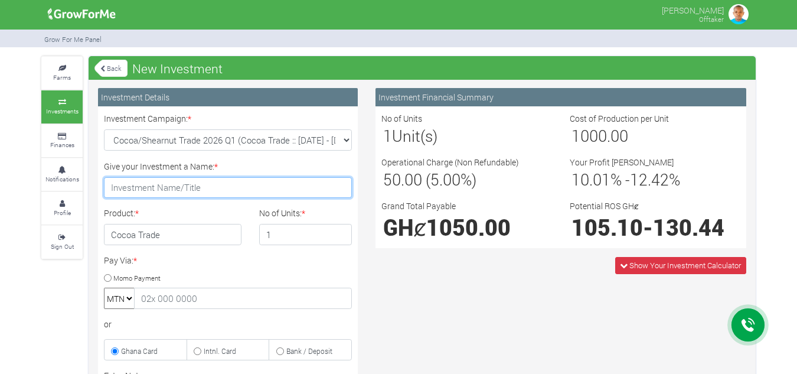
click at [273, 187] on input "Give your Investment a Name: *" at bounding box center [228, 187] width 248 height 21
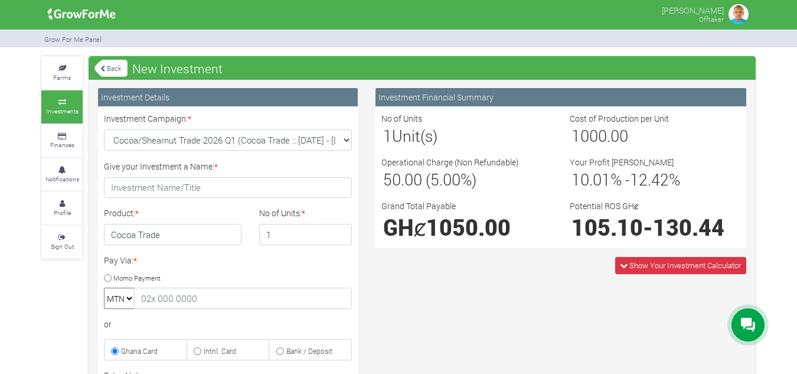
click at [230, 232] on h4 "Cocoa Trade" at bounding box center [173, 234] width 138 height 21
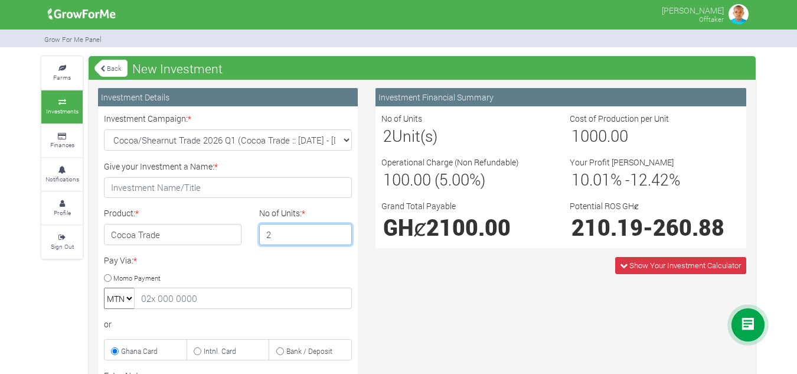
click at [343, 229] on input "2" at bounding box center [305, 234] width 93 height 21
type input "1"
click at [341, 239] on input "1" at bounding box center [305, 234] width 93 height 21
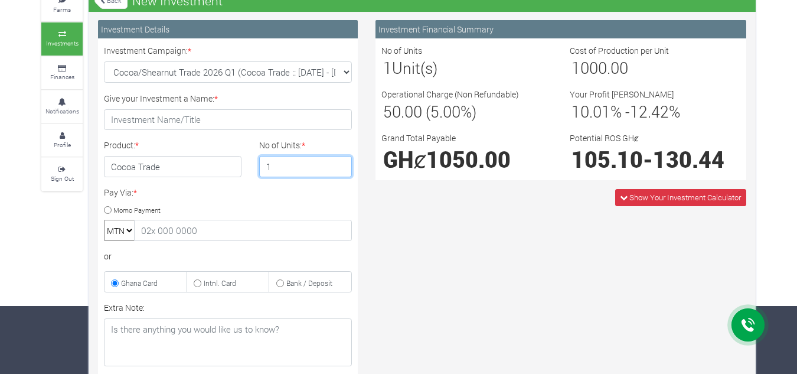
scroll to position [12, 0]
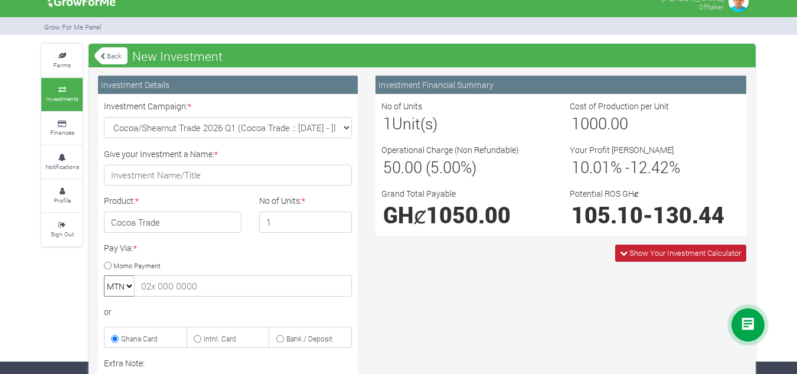
click at [667, 256] on span "Show Your Investment Calculator" at bounding box center [685, 252] width 112 height 11
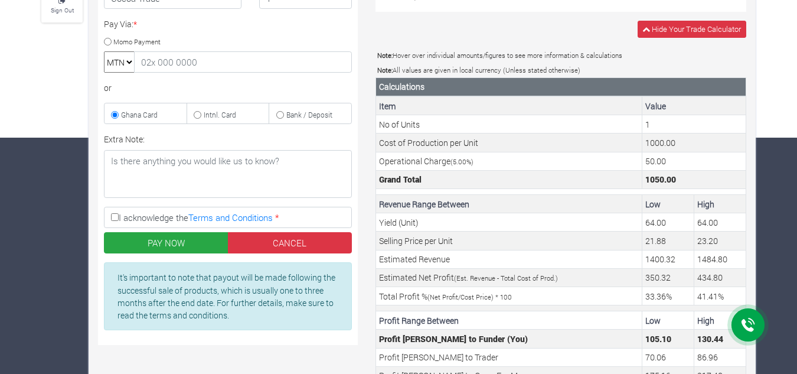
scroll to position [0, 0]
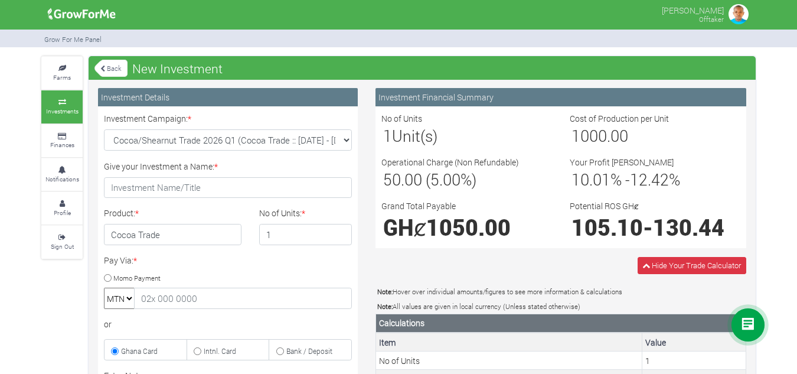
click at [66, 104] on icon at bounding box center [61, 102] width 35 height 6
click at [112, 70] on link "Back" at bounding box center [110, 67] width 33 height 19
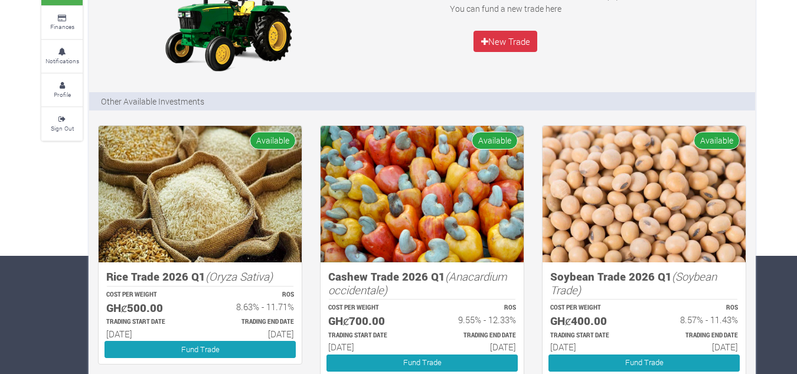
click at [169, 216] on img at bounding box center [200, 194] width 203 height 136
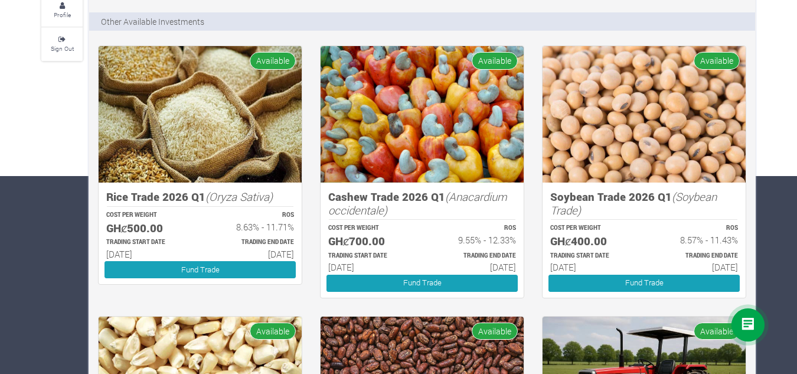
scroll to position [177, 0]
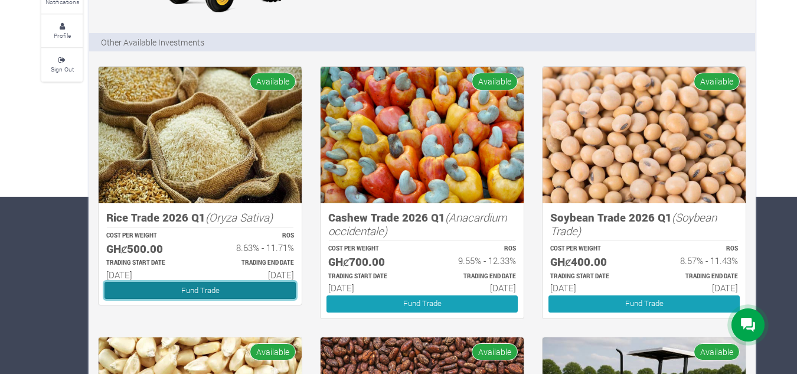
click at [172, 292] on link "Fund Trade" at bounding box center [200, 290] width 191 height 17
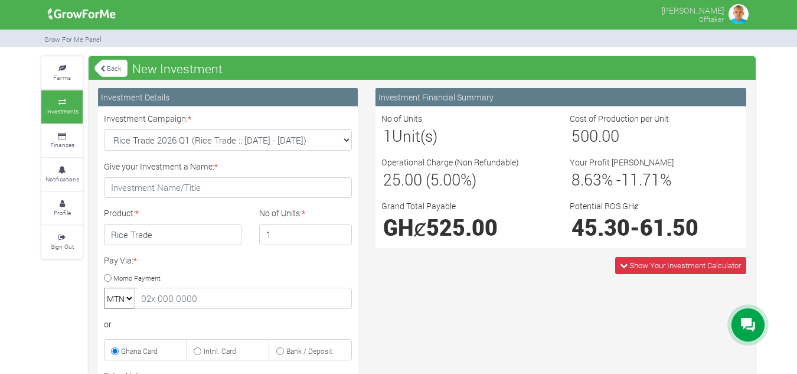
scroll to position [59, 0]
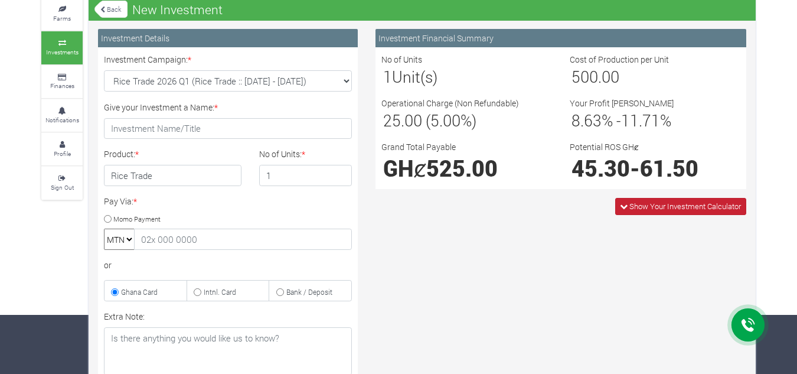
click at [622, 208] on icon at bounding box center [624, 207] width 8 height 8
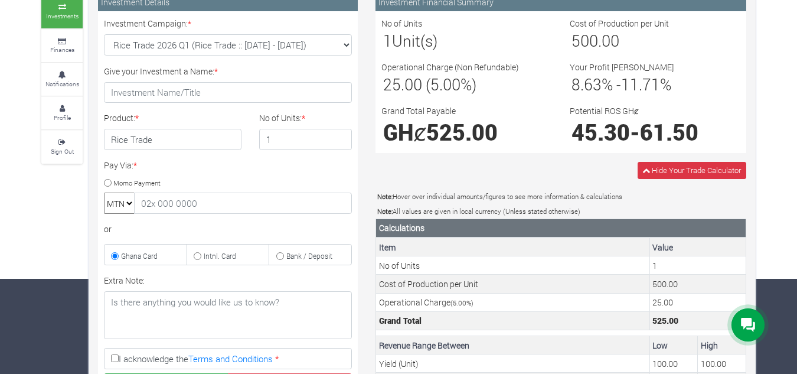
scroll to position [36, 0]
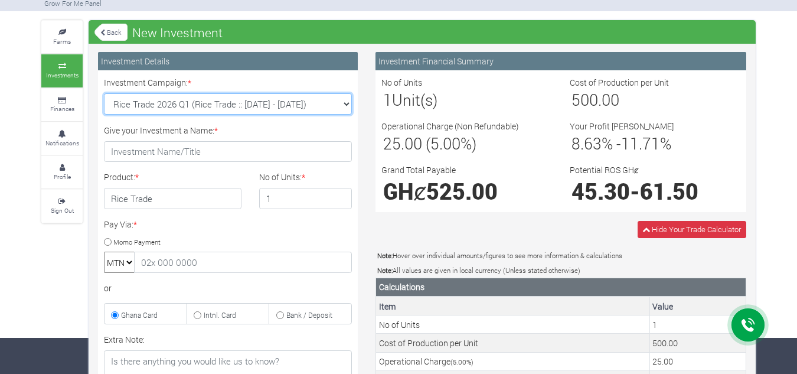
click at [344, 101] on select "Rice Trade 2026 Q1 (Rice Trade :: 01st Jan 2026 - 30th Jun 2026) Cocoa/Shearnut…" at bounding box center [228, 103] width 248 height 21
select select "54"
click at [104, 93] on select "Rice Trade 2026 Q1 (Rice Trade :: 01st Jan 2026 - 30th Jun 2026) Cocoa/Shearnut…" at bounding box center [228, 103] width 248 height 21
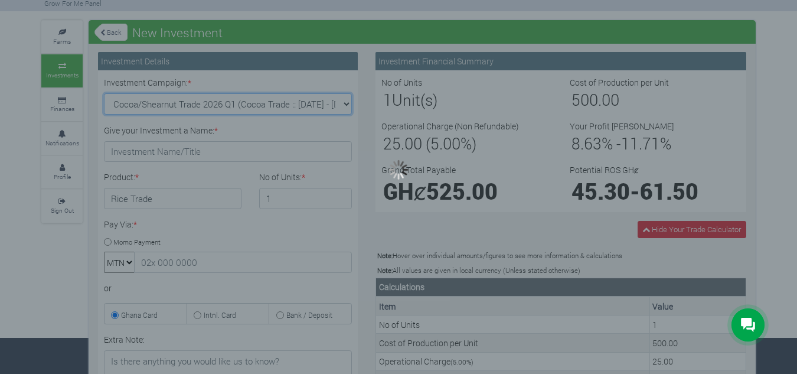
type input "1"
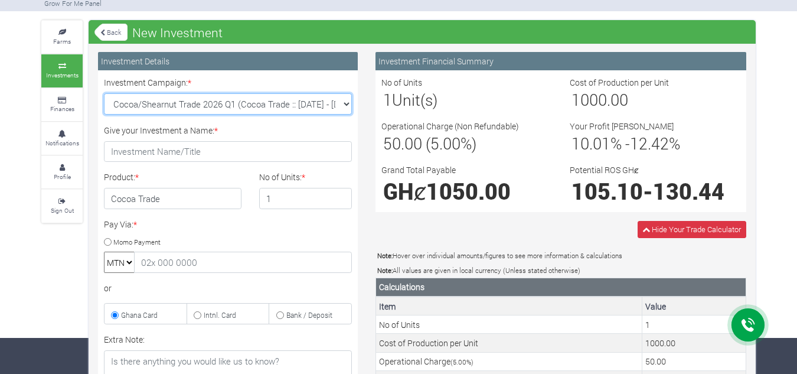
click at [340, 101] on select "Rice Trade 2026 Q1 (Rice Trade :: 01st Jan 2026 - 30th Jun 2026) Cocoa/Shearnut…" at bounding box center [228, 103] width 248 height 21
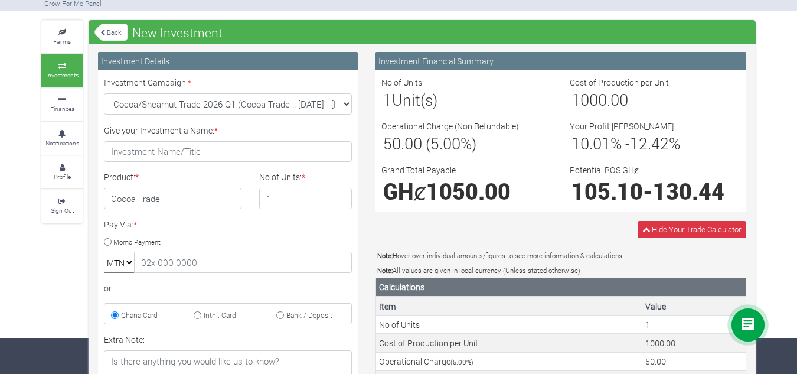
click at [542, 217] on div "Investment Financial Summary No of Units 1 Unit(s) Cost of Production per Unit …" at bounding box center [561, 344] width 388 height 585
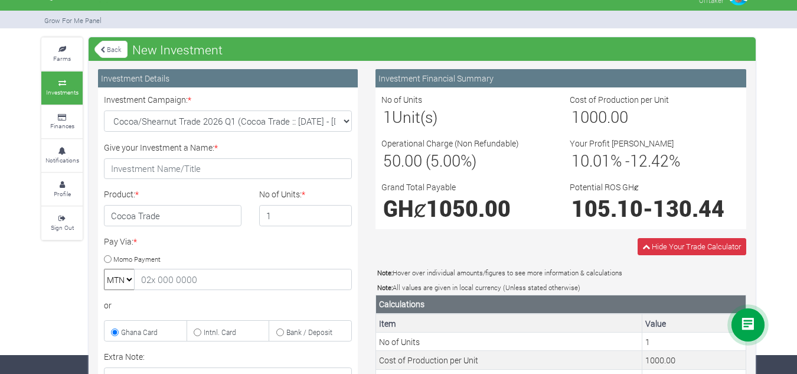
scroll to position [0, 0]
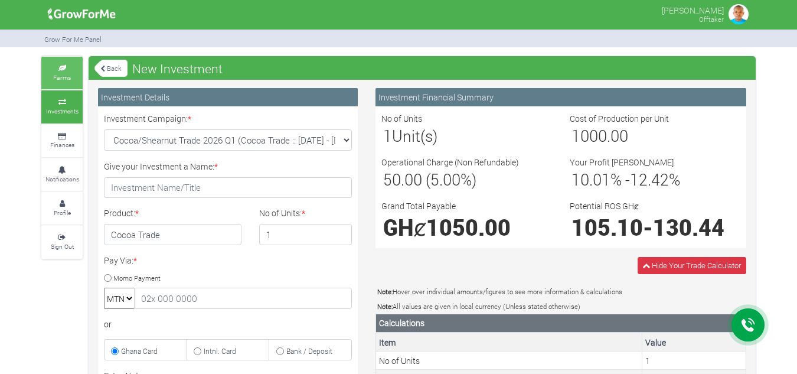
click at [70, 70] on icon at bounding box center [61, 69] width 35 height 6
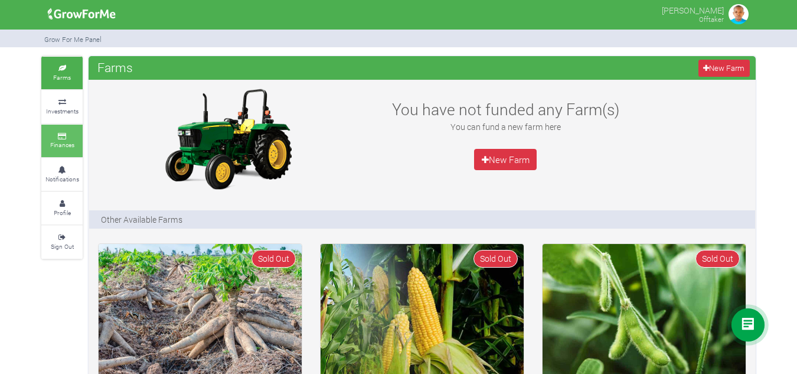
click at [58, 146] on small "Finances" at bounding box center [62, 145] width 24 height 8
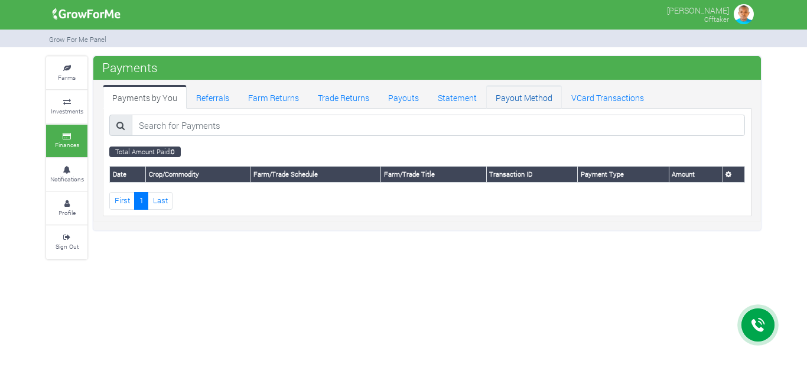
click at [510, 100] on link "Payout Method" at bounding box center [524, 97] width 76 height 24
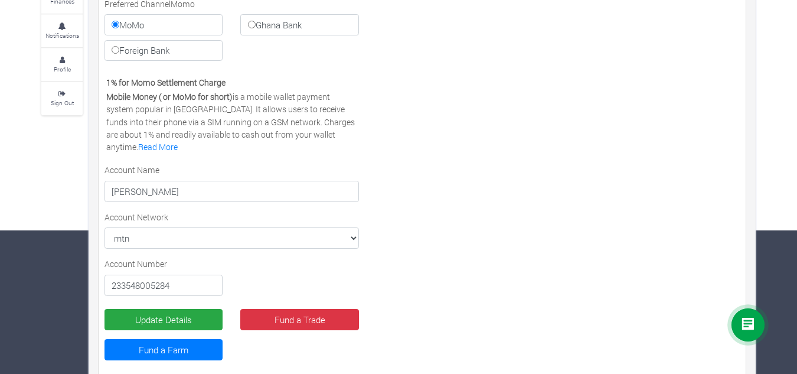
scroll to position [164, 0]
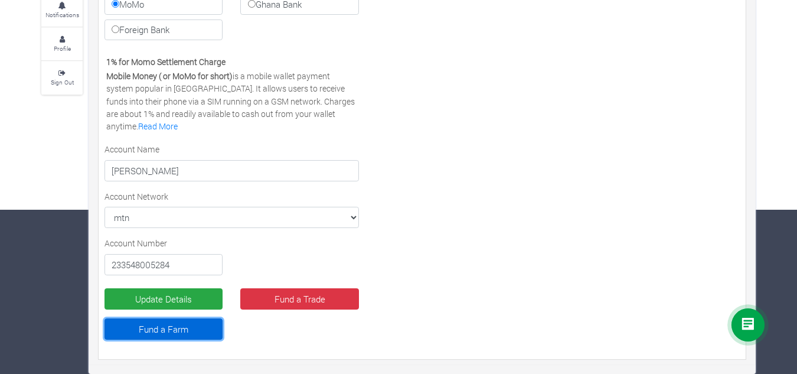
click at [181, 329] on link "Fund a Farm" at bounding box center [164, 328] width 118 height 21
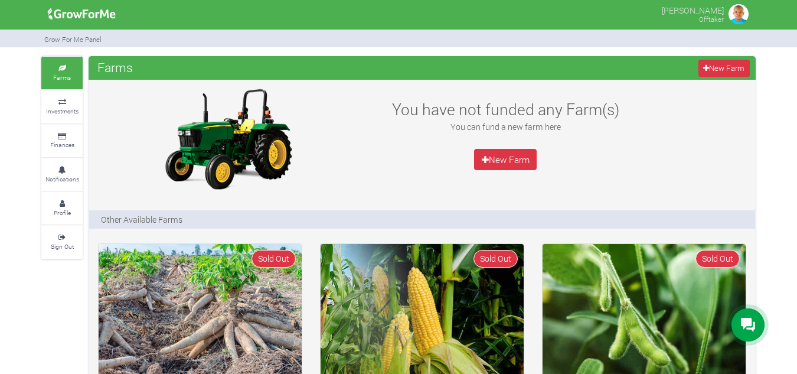
click at [743, 15] on img at bounding box center [739, 14] width 24 height 24
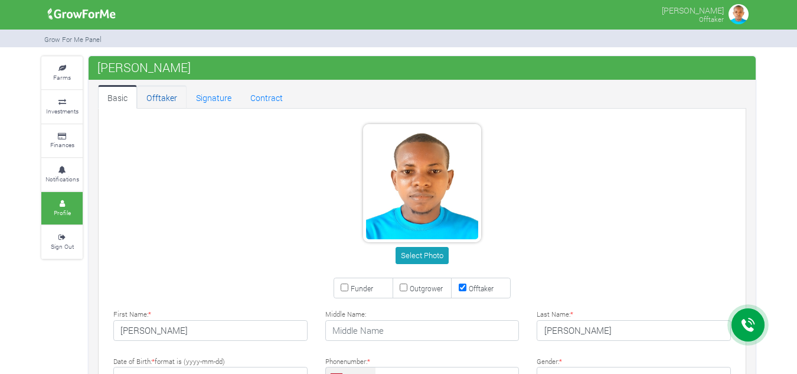
type input "54 800 5284"
click at [68, 113] on small "Investments" at bounding box center [62, 111] width 32 height 8
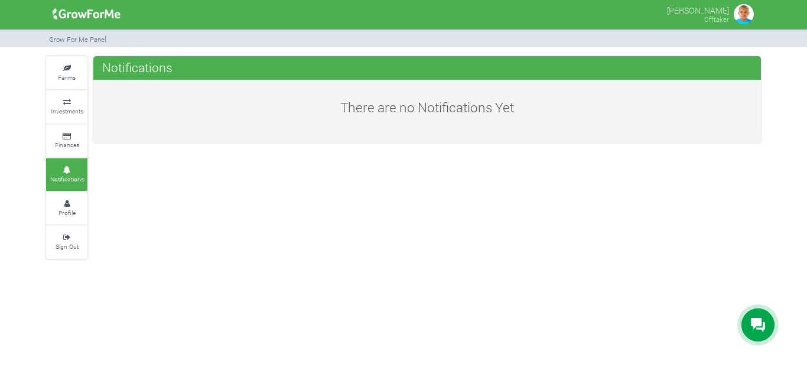
click at [69, 128] on link "Finances" at bounding box center [66, 141] width 41 height 32
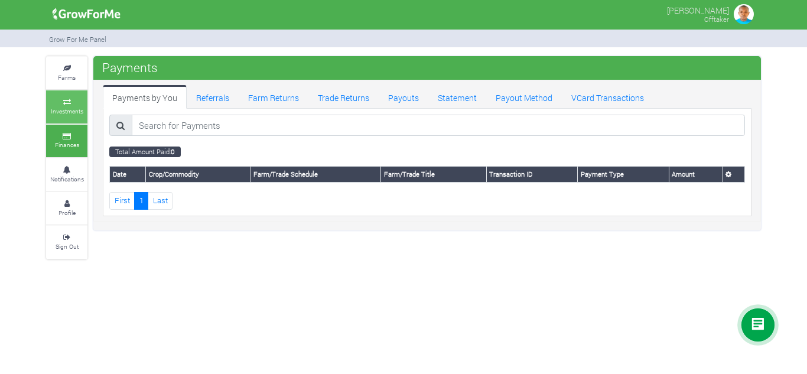
click at [68, 112] on small "Investments" at bounding box center [67, 111] width 32 height 8
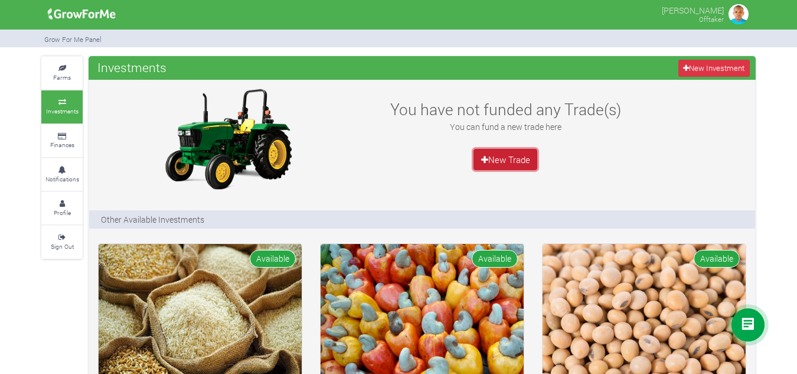
click at [499, 156] on link "New Trade" at bounding box center [506, 159] width 64 height 21
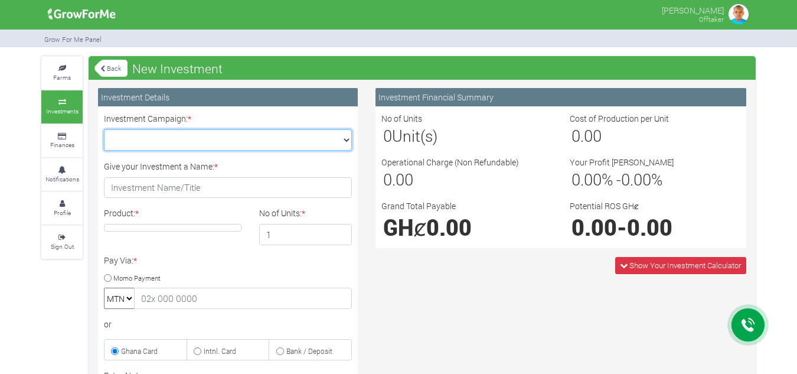
click at [301, 141] on select "Cocoa/Shearnut Trade 2026 Q1 (Cocoa Trade :: 01st Jan 2026 - 30th Jun 2026) Mai…" at bounding box center [228, 139] width 248 height 21
select select "42"
click at [104, 129] on select "Cocoa/Shearnut Trade 2026 Q1 (Cocoa Trade :: 01st Jan 2026 - 30th Jun 2026) Mai…" at bounding box center [228, 139] width 248 height 21
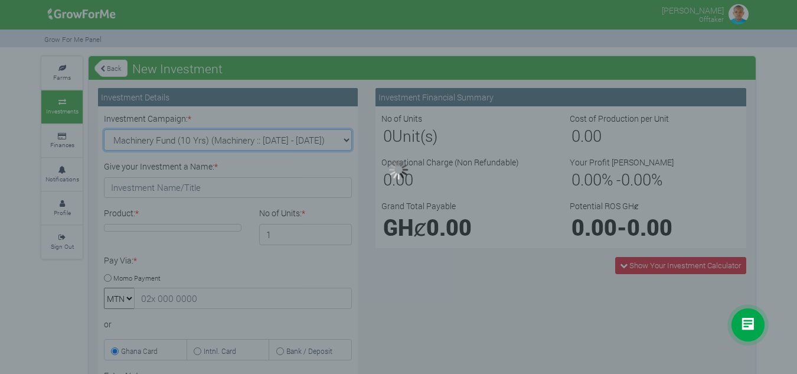
type input "1"
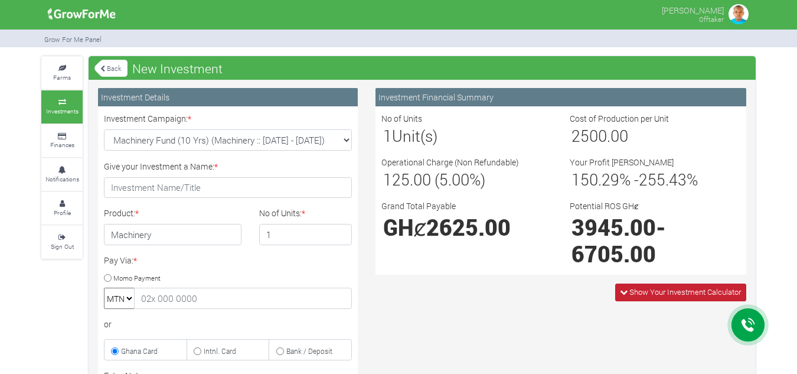
click at [668, 288] on span "Show Your Investment Calculator" at bounding box center [685, 291] width 112 height 11
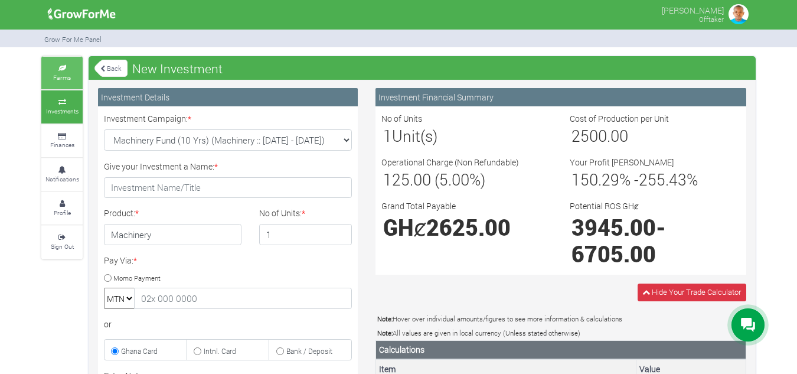
click at [66, 83] on link "Farms" at bounding box center [61, 73] width 41 height 32
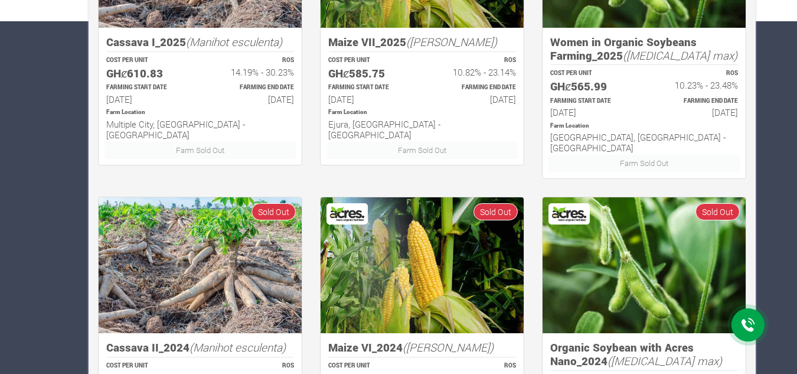
scroll to position [354, 0]
